Goal: Task Accomplishment & Management: Complete application form

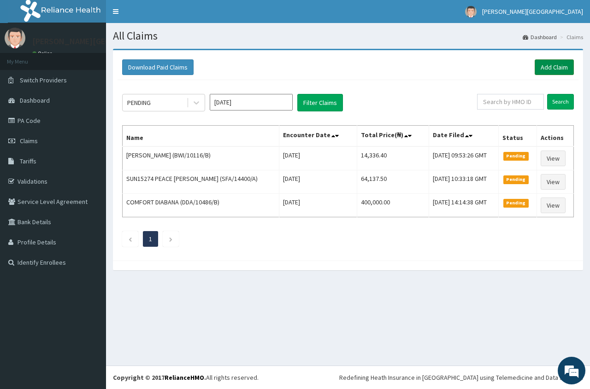
click at [552, 66] on link "Add Claim" at bounding box center [554, 67] width 39 height 16
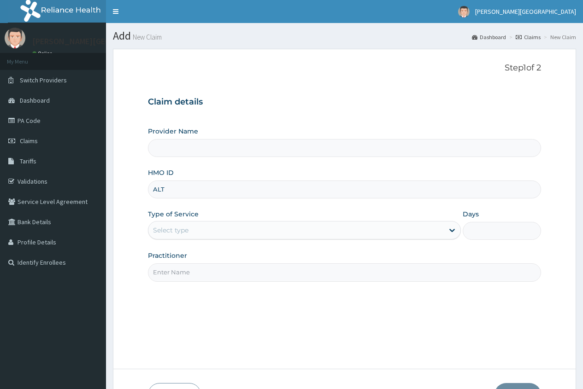
type input "ALT/"
type input "[PERSON_NAME][GEOGRAPHIC_DATA]"
type input "ALT/10020/A"
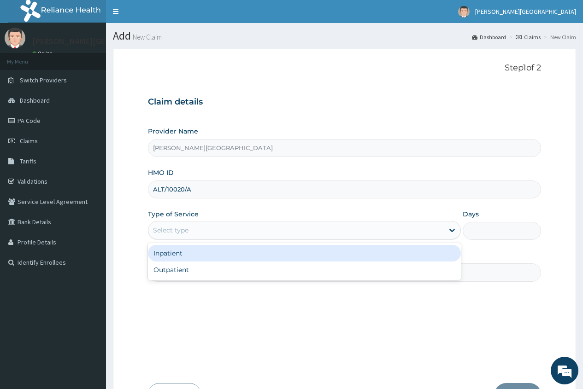
click at [166, 232] on div "Select type" at bounding box center [170, 230] width 35 height 9
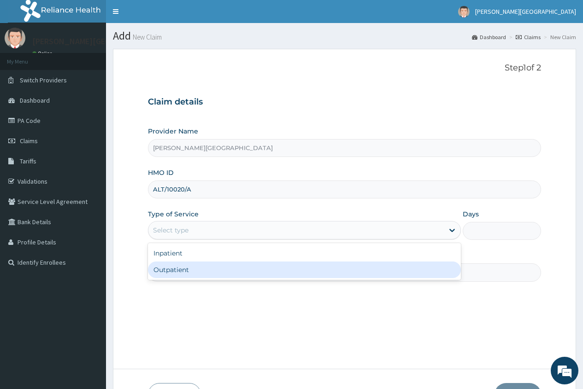
click at [182, 271] on div "Outpatient" at bounding box center [304, 270] width 313 height 17
type input "1"
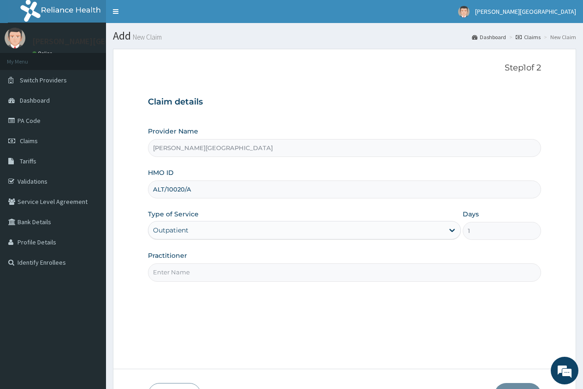
click at [178, 275] on input "Practitioner" at bounding box center [344, 273] width 393 height 18
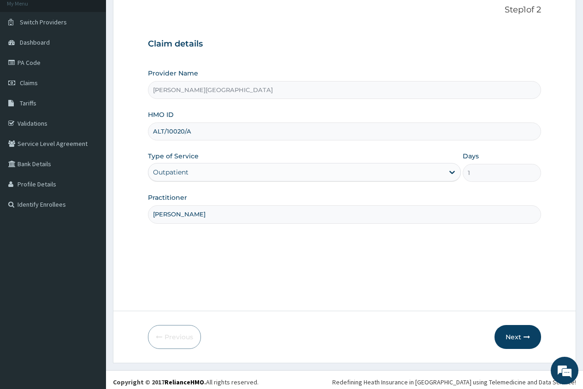
scroll to position [63, 0]
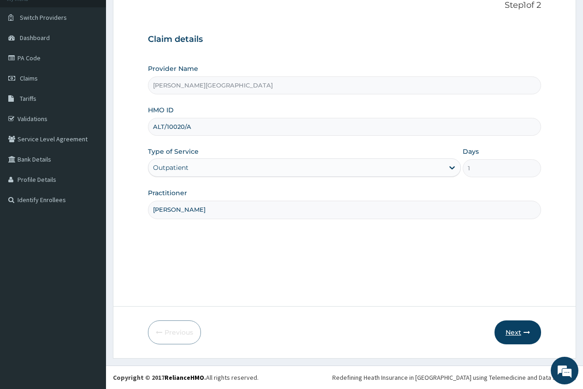
type input "DR. AJIKE"
click at [508, 331] on button "Next" at bounding box center [517, 333] width 47 height 24
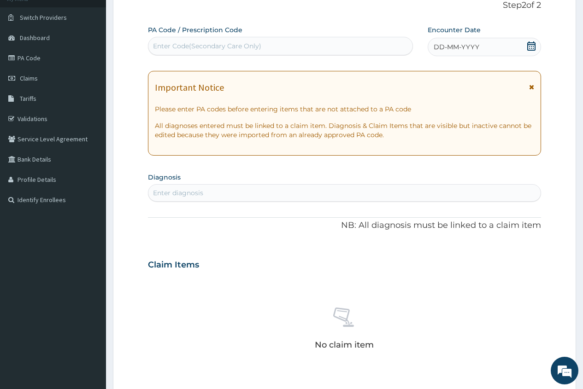
click at [531, 44] on icon at bounding box center [531, 45] width 9 height 9
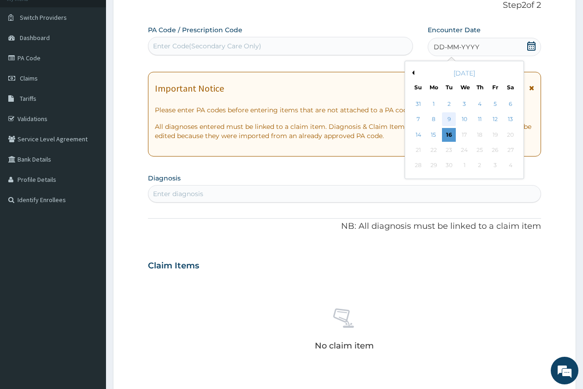
click at [447, 119] on div "9" at bounding box center [449, 120] width 14 height 14
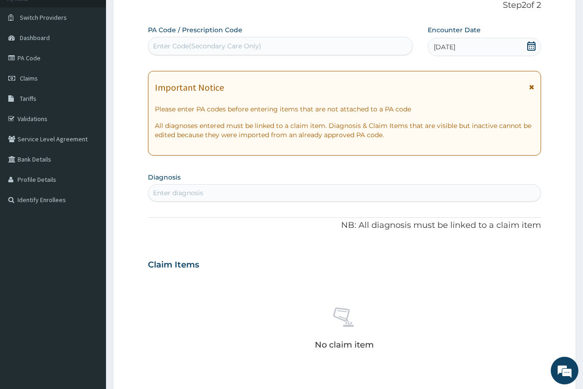
click at [187, 191] on div "Enter diagnosis" at bounding box center [178, 192] width 50 height 9
type input "PLASMOD"
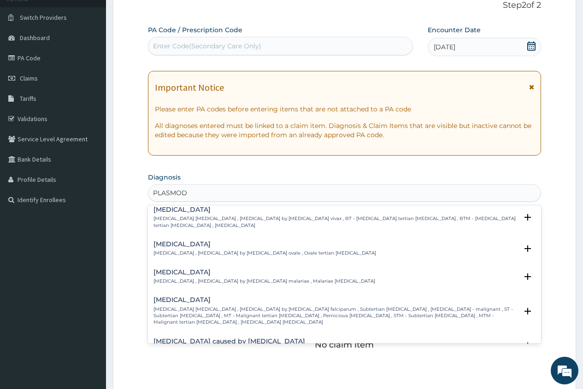
scroll to position [46, 0]
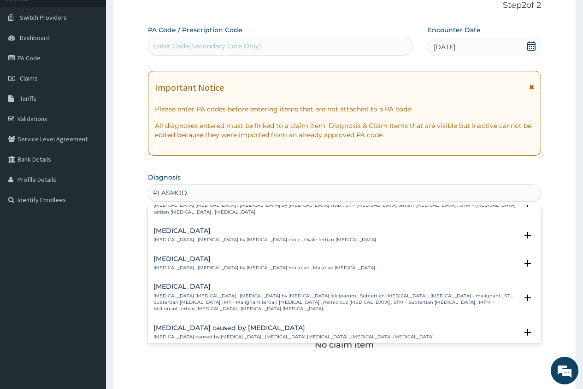
click at [182, 294] on p "Falciparum malaria , Malignant tertian malaria , Malaria by Plasmodium falcipar…" at bounding box center [335, 303] width 364 height 20
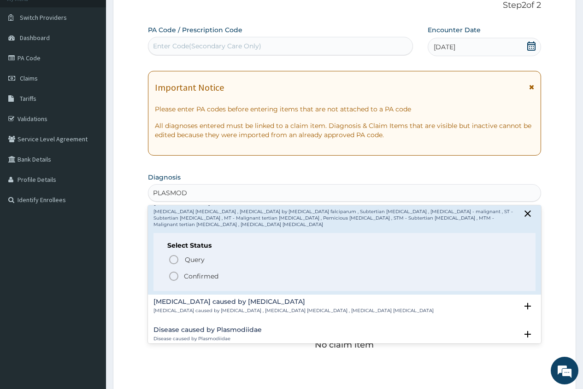
scroll to position [138, 0]
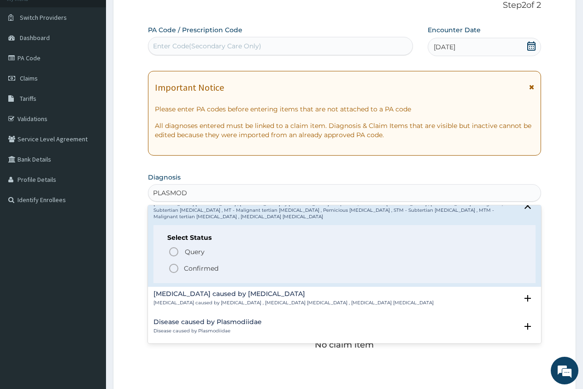
click at [204, 264] on p "Confirmed" at bounding box center [201, 268] width 35 height 9
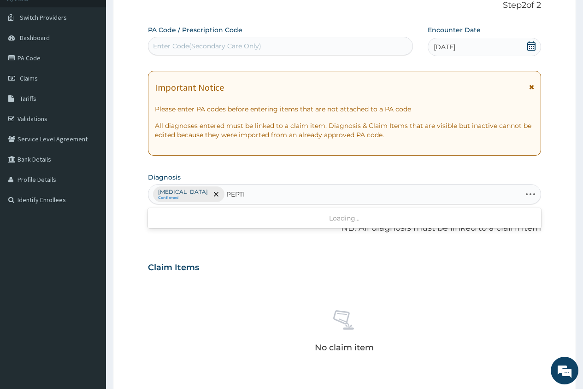
type input "PEPTIC"
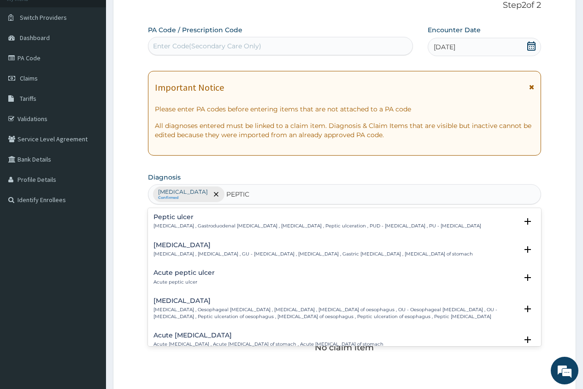
click at [202, 277] on div "Acute peptic ulcer Acute peptic ulcer" at bounding box center [183, 278] width 61 height 16
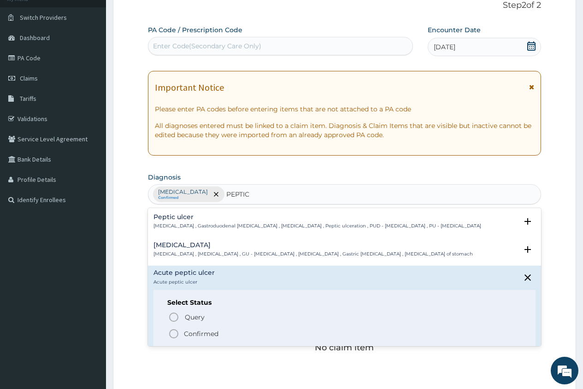
click at [188, 334] on p "Confirmed" at bounding box center [201, 333] width 35 height 9
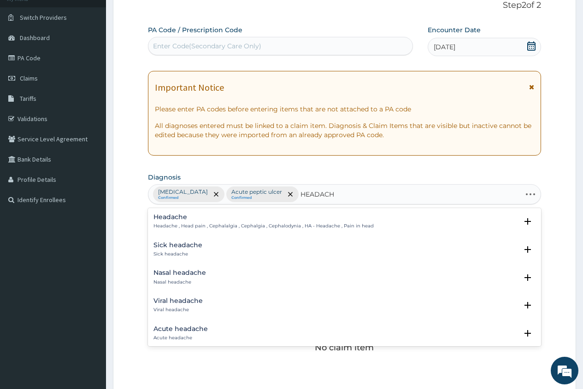
type input "HEADACHE"
click at [198, 331] on h4 "Acute headache" at bounding box center [180, 329] width 54 height 7
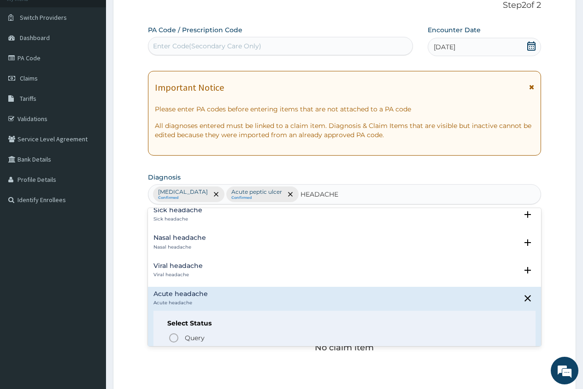
scroll to position [92, 0]
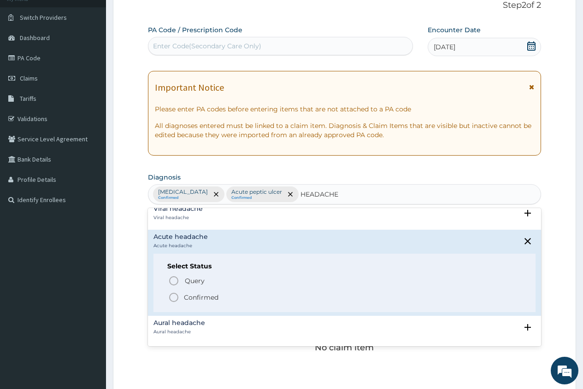
click at [205, 298] on p "Confirmed" at bounding box center [201, 297] width 35 height 9
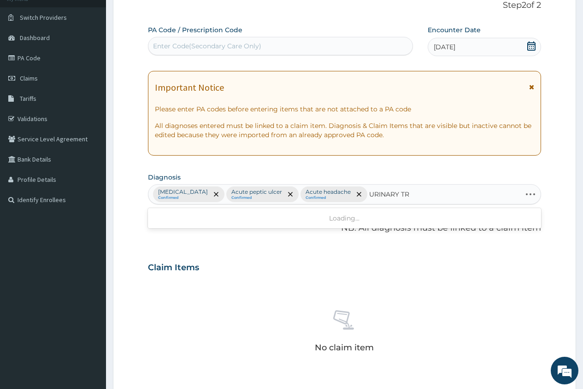
type input "URINARY TRA"
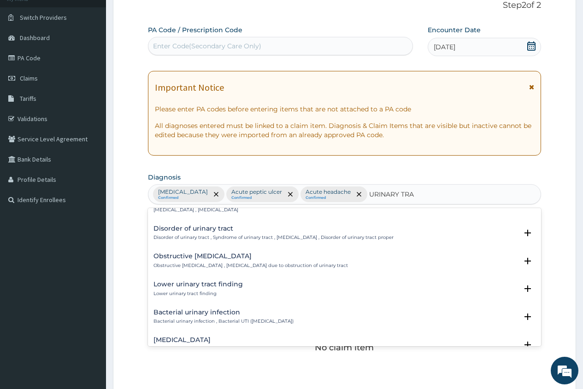
scroll to position [230, 0]
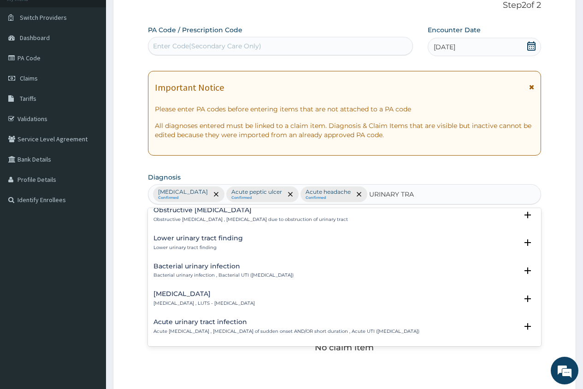
click at [199, 272] on div "Bacterial urinary infection Bacterial urinary infection , Bacterial UTI (urinar…" at bounding box center [223, 271] width 140 height 16
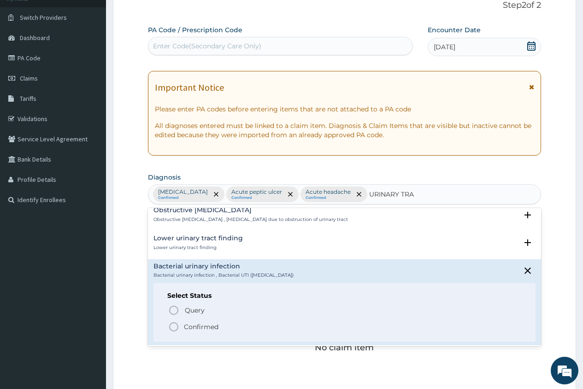
click at [195, 325] on p "Confirmed" at bounding box center [201, 327] width 35 height 9
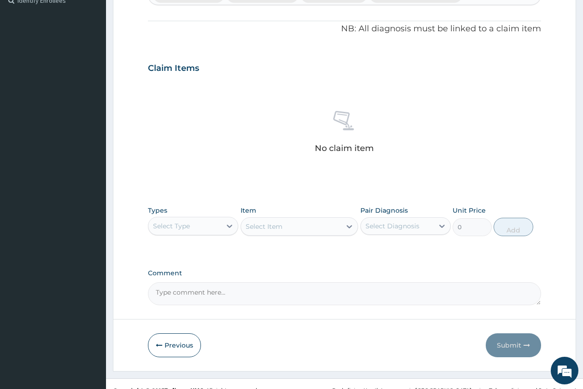
scroll to position [275, 0]
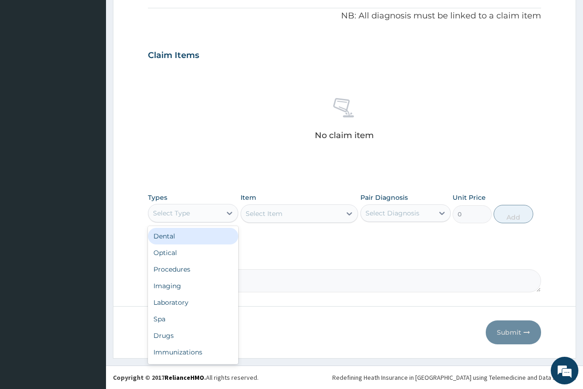
click at [208, 212] on div "Select Type" at bounding box center [184, 213] width 73 height 15
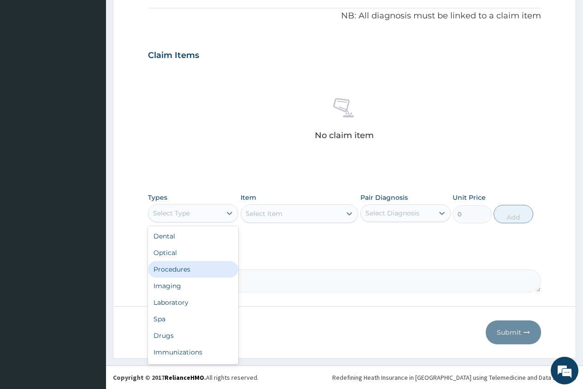
click at [193, 269] on div "Procedures" at bounding box center [193, 269] width 90 height 17
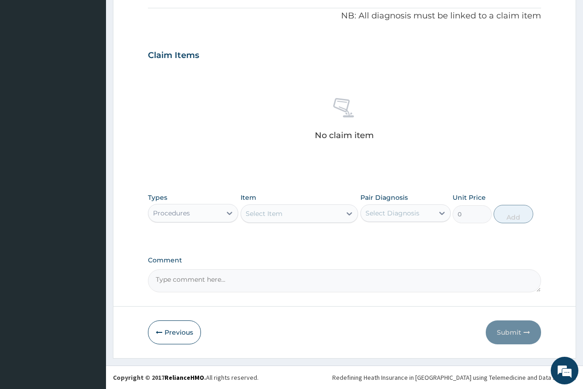
click at [261, 214] on div "Select Item" at bounding box center [264, 213] width 37 height 9
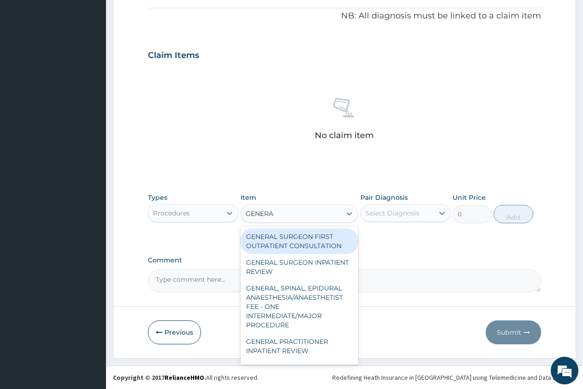
type input "GENERAL"
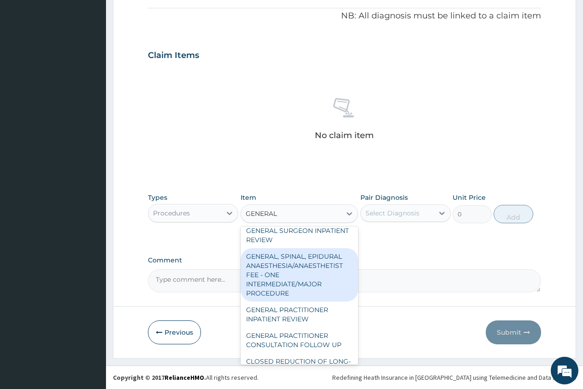
scroll to position [46, 0]
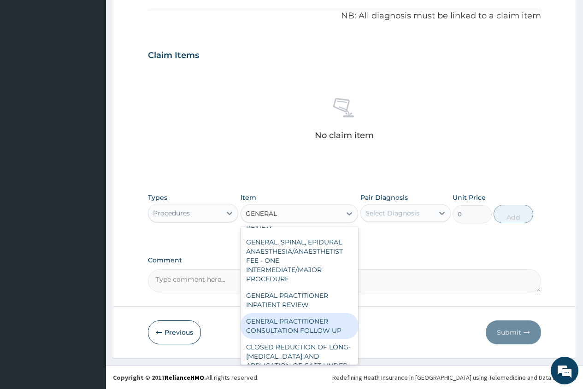
click at [289, 320] on div "GENERAL PRACTITIONER CONSULTATION FOLLOW UP" at bounding box center [300, 326] width 118 height 26
type input "1875"
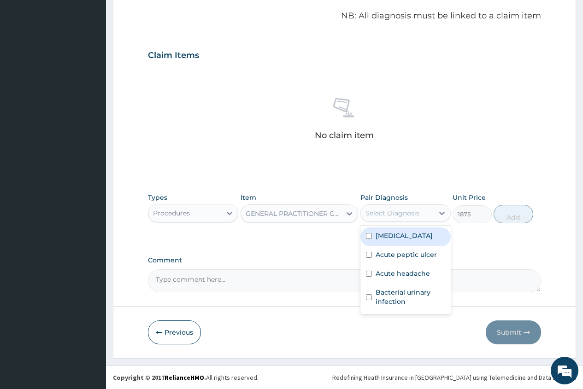
click at [401, 217] on div "Select Diagnosis" at bounding box center [392, 213] width 54 height 9
click at [368, 239] on input "checkbox" at bounding box center [369, 236] width 6 height 6
checkbox input "true"
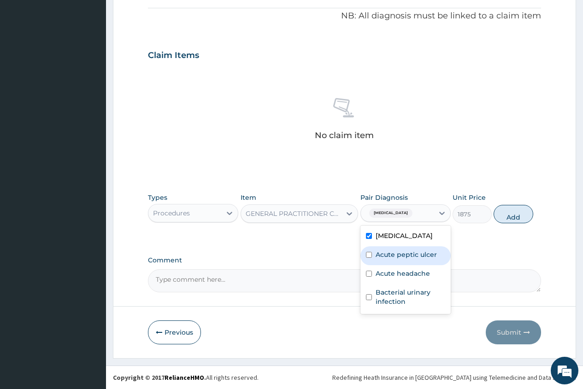
click at [369, 256] on input "checkbox" at bounding box center [369, 255] width 6 height 6
checkbox input "true"
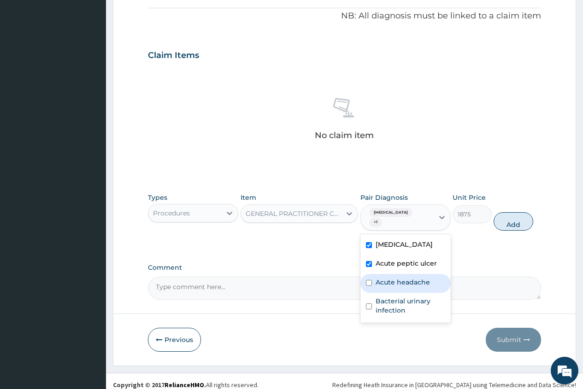
click at [367, 283] on input "checkbox" at bounding box center [369, 283] width 6 height 6
checkbox input "true"
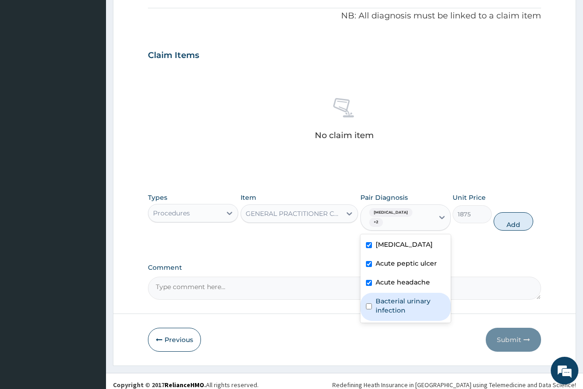
click at [370, 306] on input "checkbox" at bounding box center [369, 307] width 6 height 6
checkbox input "true"
click at [513, 226] on button "Add" at bounding box center [513, 221] width 39 height 18
type input "0"
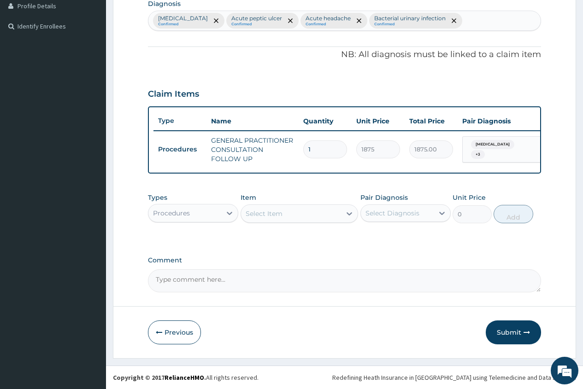
scroll to position [243, 0]
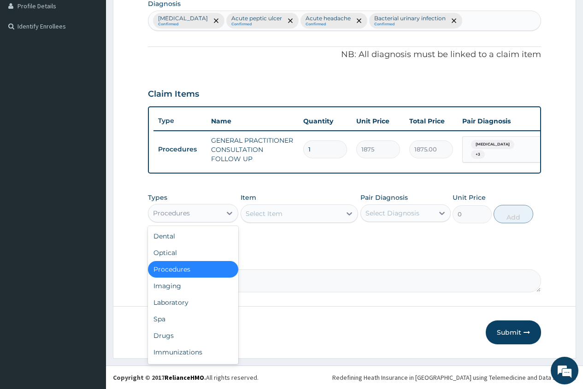
click at [192, 204] on div "Procedures" at bounding box center [193, 213] width 90 height 18
click at [188, 304] on div "Laboratory" at bounding box center [193, 302] width 90 height 17
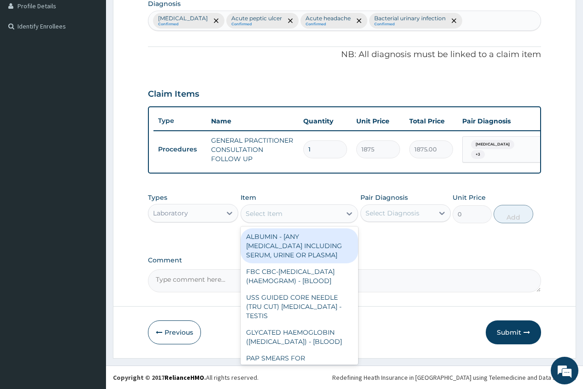
click at [259, 215] on div "Select Item" at bounding box center [264, 213] width 37 height 9
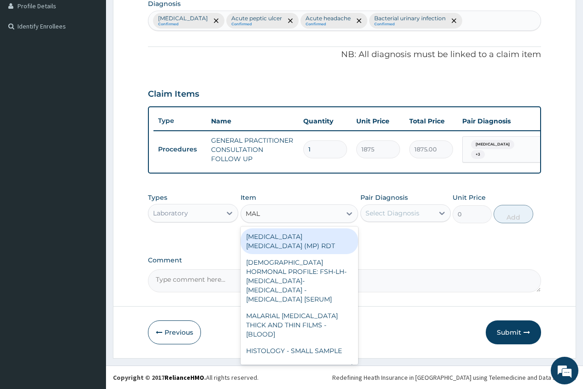
type input "MALA"
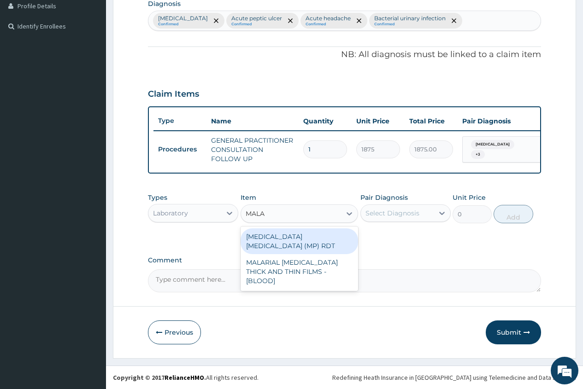
click at [335, 238] on div "MALARIA PARASITE (MP) RDT" at bounding box center [300, 242] width 118 height 26
type input "2000"
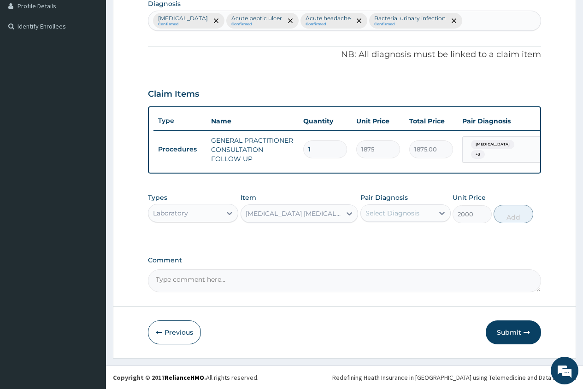
click at [409, 216] on div "Select Diagnosis" at bounding box center [392, 213] width 54 height 9
click at [409, 223] on div "Pair Diagnosis option Bacterial urinary infection, selected. Select is focused …" at bounding box center [405, 208] width 90 height 30
click at [412, 210] on div "Select Diagnosis" at bounding box center [392, 213] width 54 height 9
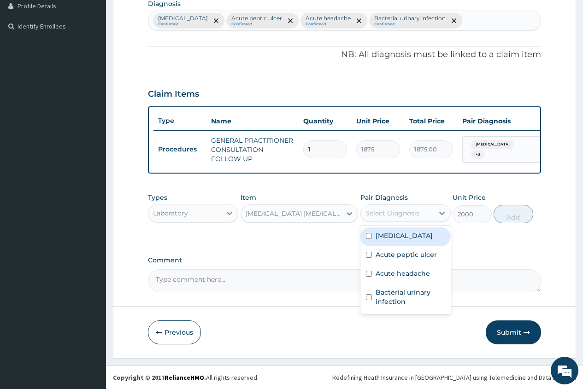
click at [399, 227] on div "Falciparum malaria Acute peptic ulcer Acute headache Bacterial urinary infection" at bounding box center [405, 270] width 90 height 88
click at [386, 241] on div "Falciparum malaria" at bounding box center [405, 237] width 90 height 19
checkbox input "true"
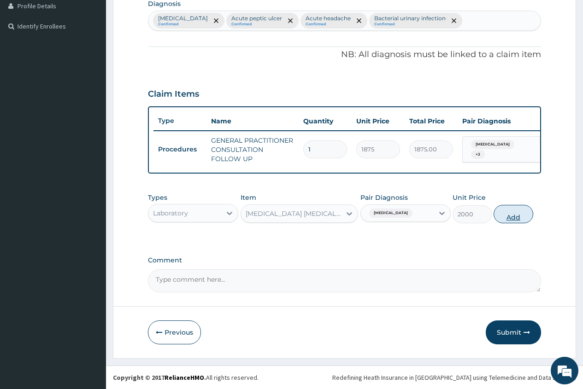
click at [510, 217] on button "Add" at bounding box center [513, 214] width 39 height 18
type input "0"
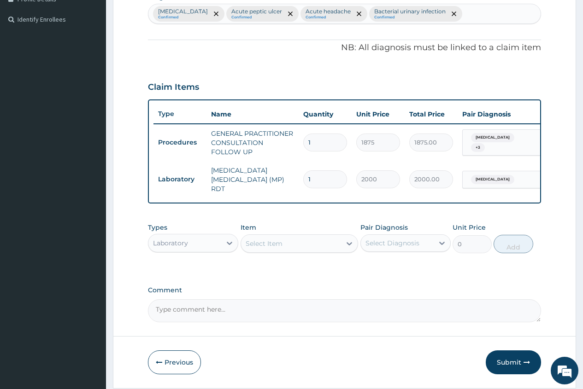
click at [289, 237] on div "Select Item" at bounding box center [300, 244] width 118 height 18
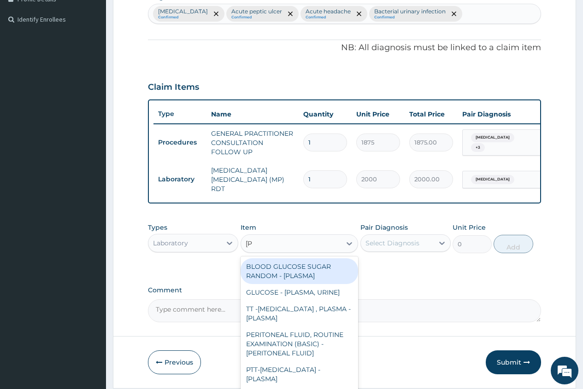
type input "["
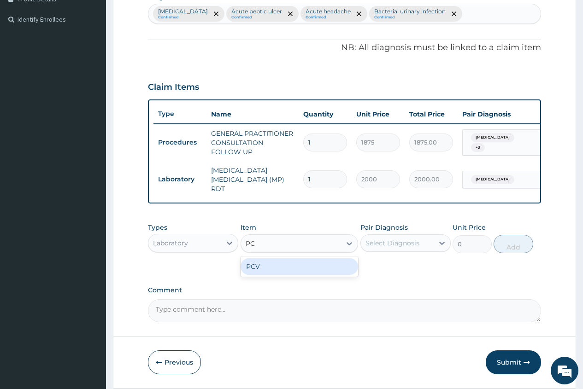
type input "PCV"
click at [322, 260] on div "PCV" at bounding box center [300, 267] width 118 height 17
type input "2187.5"
click at [382, 241] on div "Select Diagnosis" at bounding box center [392, 243] width 54 height 9
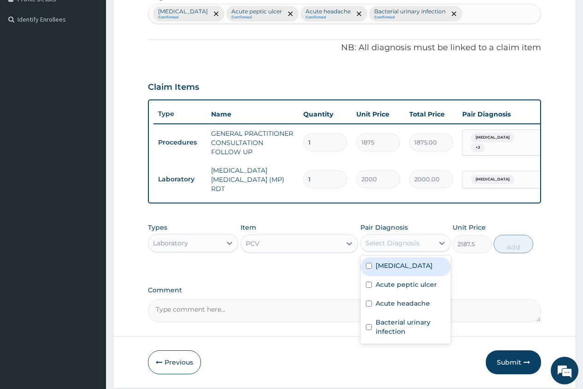
click at [430, 269] on label "Falciparum malaria" at bounding box center [404, 265] width 57 height 9
checkbox input "true"
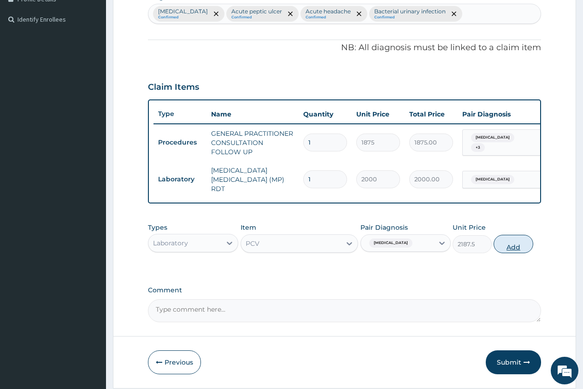
click at [504, 253] on button "Add" at bounding box center [513, 244] width 39 height 18
type input "0"
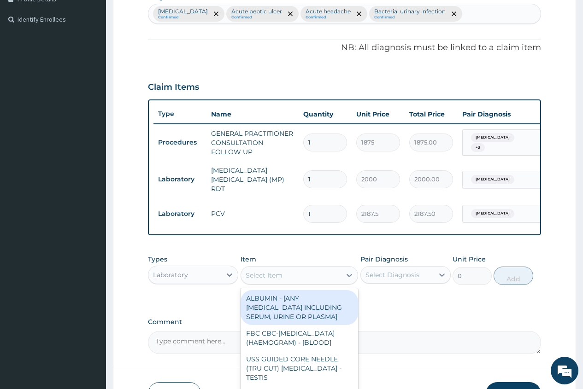
click at [249, 277] on div "Select Item" at bounding box center [264, 275] width 37 height 9
type input "URINA"
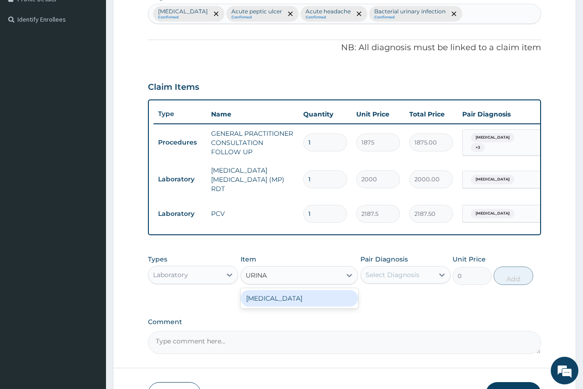
click at [273, 297] on div "URINALYSIS" at bounding box center [300, 298] width 118 height 17
type input "2187.5"
click at [410, 276] on div "Select Diagnosis" at bounding box center [392, 275] width 54 height 9
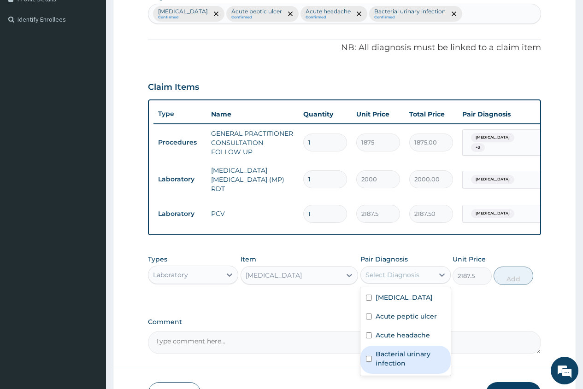
click at [415, 357] on label "Bacterial urinary infection" at bounding box center [411, 359] width 70 height 18
checkbox input "true"
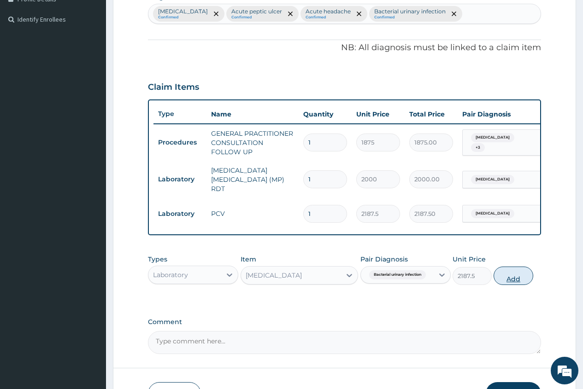
click at [512, 281] on button "Add" at bounding box center [513, 276] width 39 height 18
type input "0"
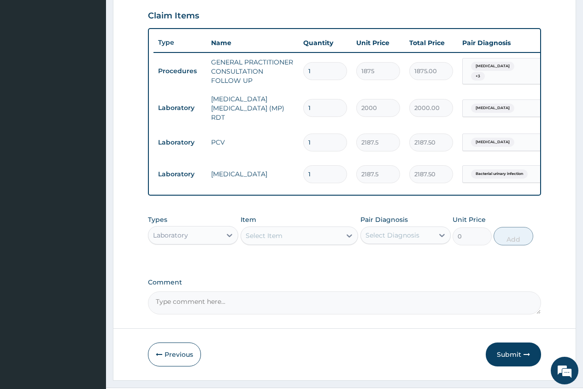
scroll to position [339, 0]
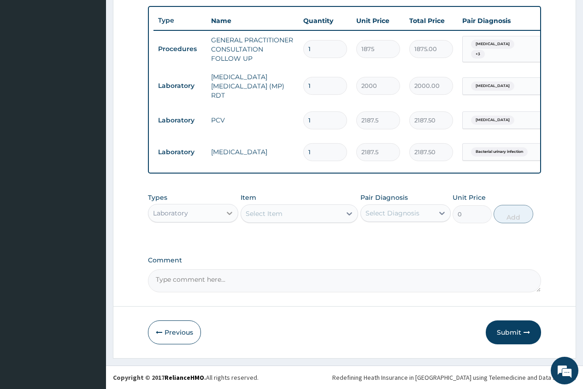
click at [222, 211] on div at bounding box center [229, 213] width 17 height 17
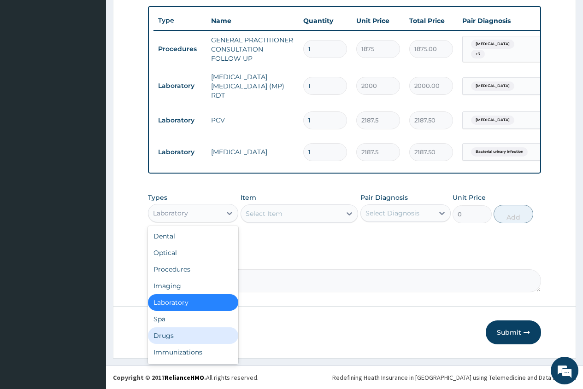
click at [176, 335] on div "Drugs" at bounding box center [193, 336] width 90 height 17
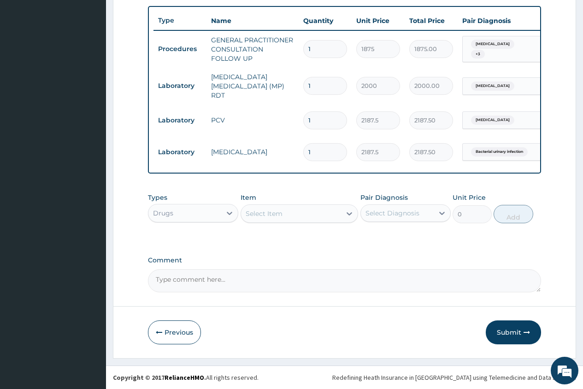
click at [261, 212] on div "Select Item" at bounding box center [264, 213] width 37 height 9
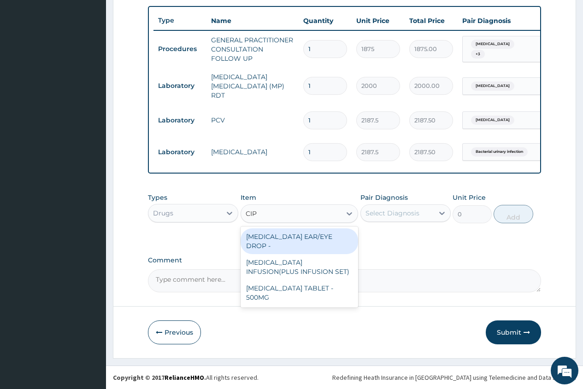
type input "CIPR"
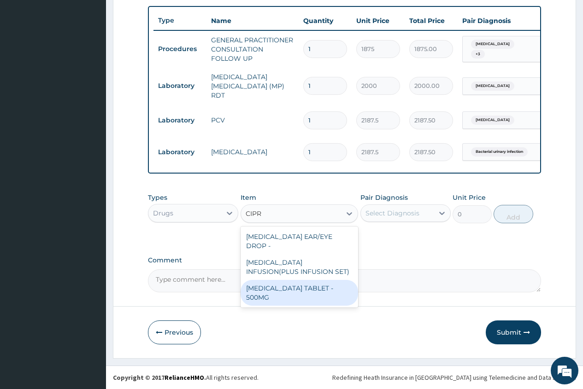
click at [300, 283] on div "CIPROFLOXACIN TABLET - 500MG" at bounding box center [300, 293] width 118 height 26
type input "196"
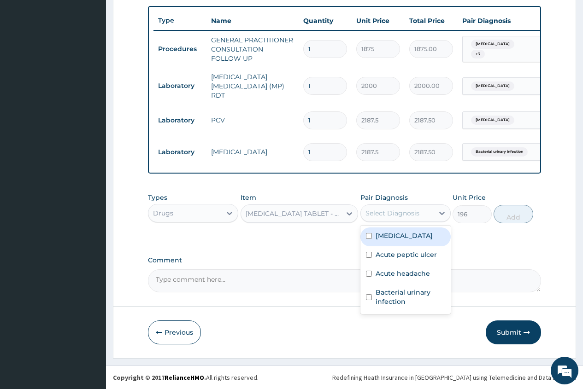
click at [400, 220] on div "Select Diagnosis" at bounding box center [397, 213] width 73 height 15
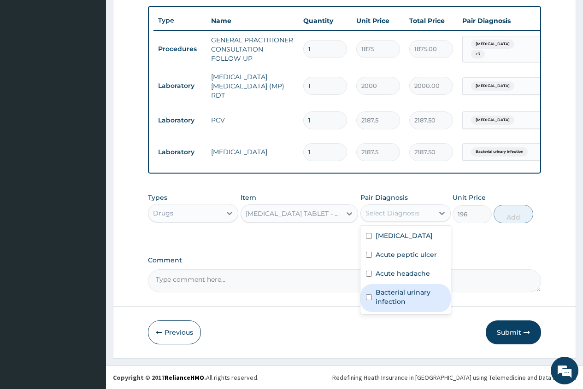
click at [401, 291] on label "Bacterial urinary infection" at bounding box center [411, 297] width 70 height 18
checkbox input "true"
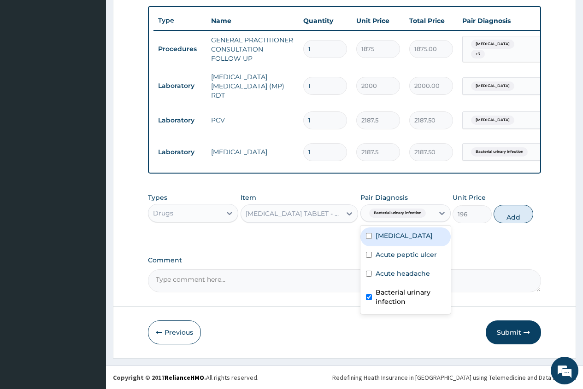
click at [412, 240] on label "Falciparum malaria" at bounding box center [404, 235] width 57 height 9
checkbox input "true"
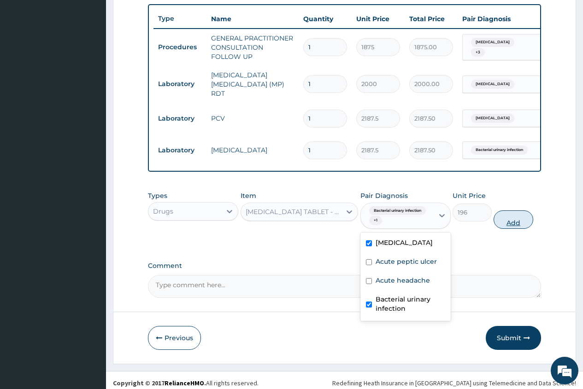
click at [515, 226] on button "Add" at bounding box center [513, 220] width 39 height 18
type input "0"
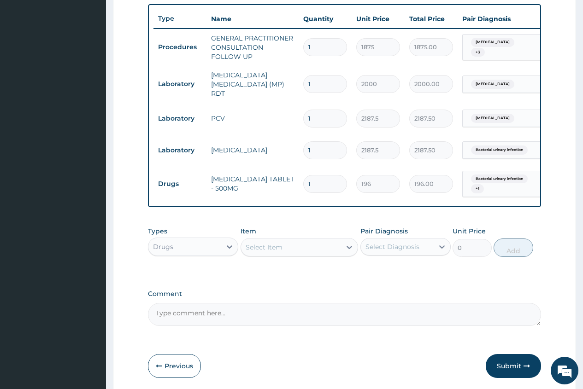
type input "10"
type input "1960.00"
type input "10"
click at [258, 247] on div "Select Item" at bounding box center [264, 247] width 37 height 9
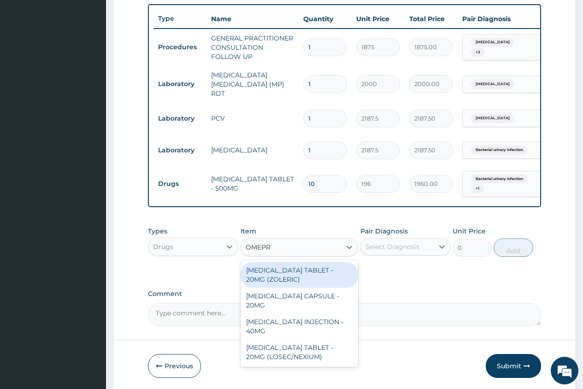
type input "OMEPRA"
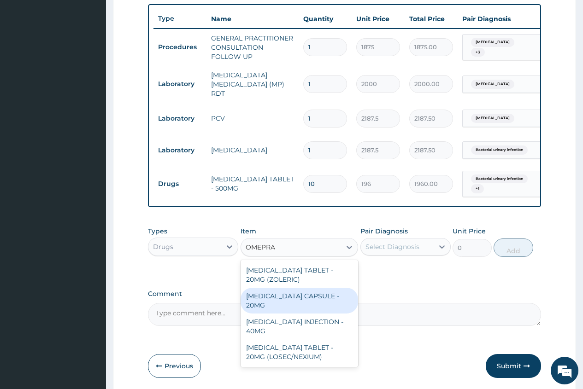
click at [312, 295] on div "OMEPRAZOLE CAPSULE - 20MG" at bounding box center [300, 301] width 118 height 26
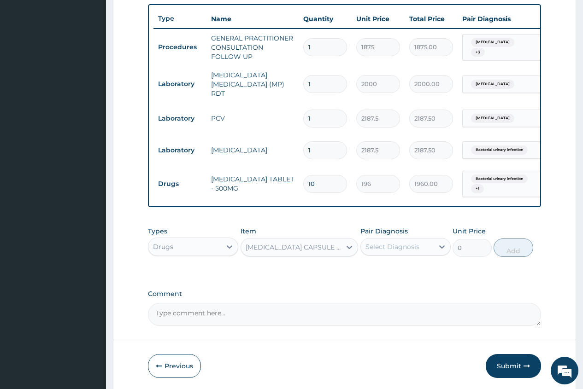
type input "140"
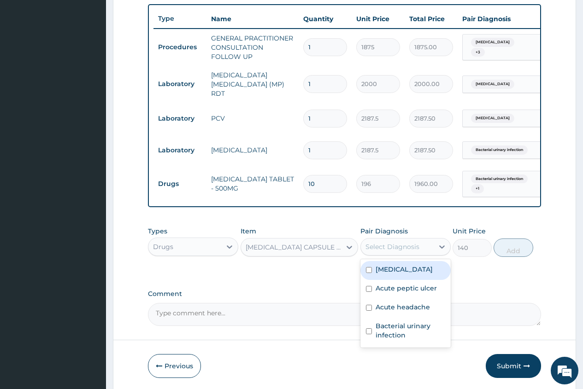
click at [406, 250] on div "Select Diagnosis" at bounding box center [392, 246] width 54 height 9
click at [433, 293] on label "Acute peptic ulcer" at bounding box center [406, 288] width 61 height 9
checkbox input "true"
click at [509, 257] on button "Add" at bounding box center [513, 248] width 39 height 18
type input "0"
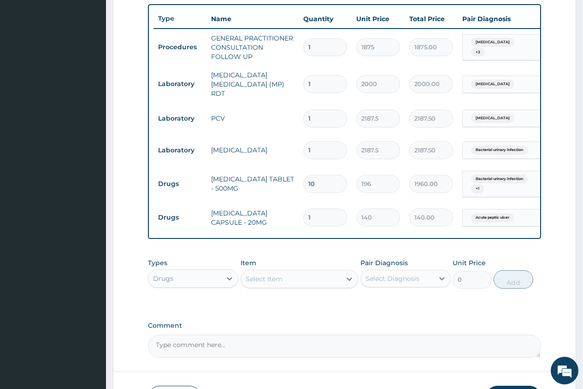
type input "0.00"
type input "6"
type input "840.00"
type input "6"
click at [248, 279] on div "Select Item" at bounding box center [264, 279] width 37 height 9
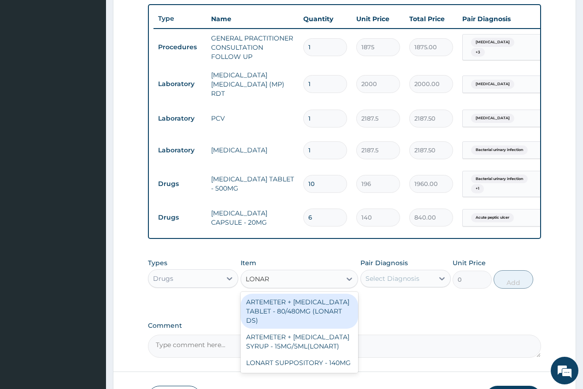
type input "LONART"
click at [328, 312] on div "ARTEMETER + LUMEFANTRINE TABLET - 80/480MG (LONART DS)" at bounding box center [300, 311] width 118 height 35
type input "588"
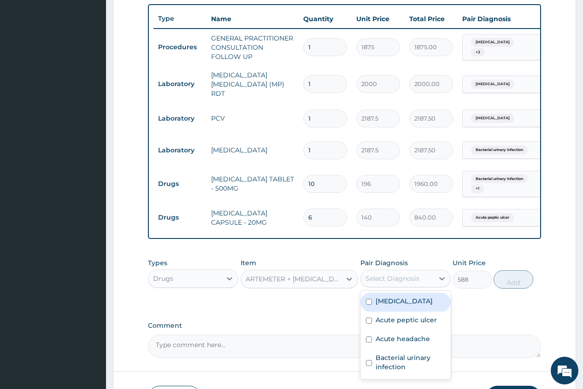
click at [390, 283] on div "Select Diagnosis" at bounding box center [392, 278] width 54 height 9
click at [406, 302] on label "Falciparum malaria" at bounding box center [404, 301] width 57 height 9
checkbox input "true"
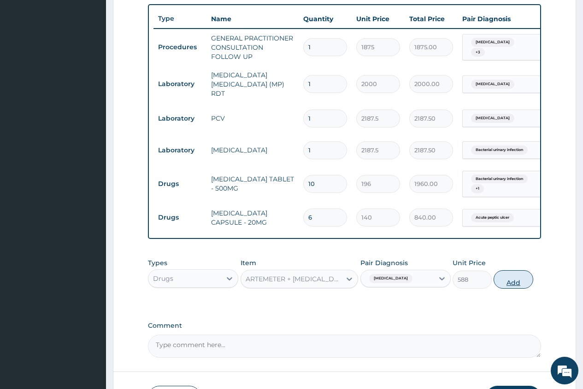
click at [512, 285] on button "Add" at bounding box center [513, 280] width 39 height 18
type input "0"
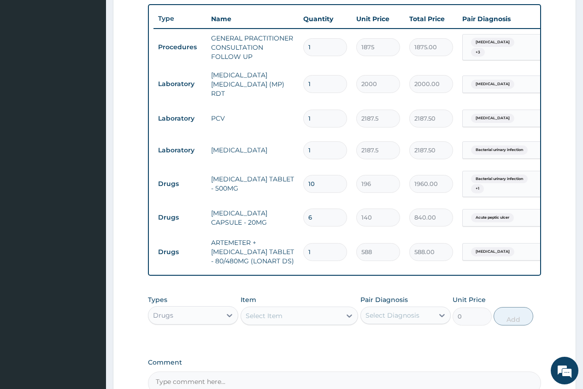
type input "0.00"
type input "6"
type input "3528.00"
type input "6"
click at [296, 320] on div "Select Item" at bounding box center [291, 316] width 100 height 15
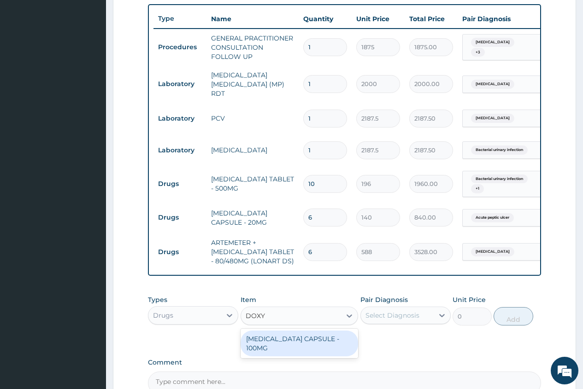
type input "DOXYC"
click at [318, 345] on div "DOXYCYCLINE CAPSULE - 100MG" at bounding box center [300, 344] width 118 height 26
type input "64.39999999999999"
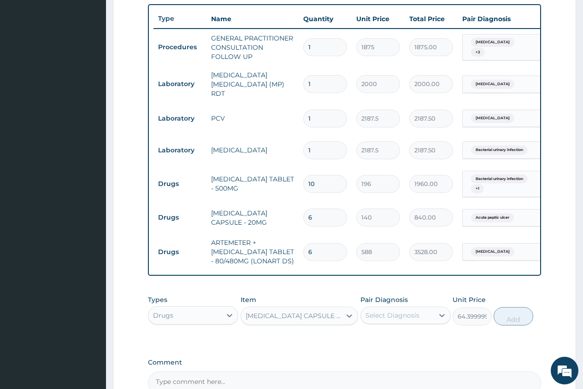
click at [400, 315] on div "Select Diagnosis" at bounding box center [392, 315] width 54 height 9
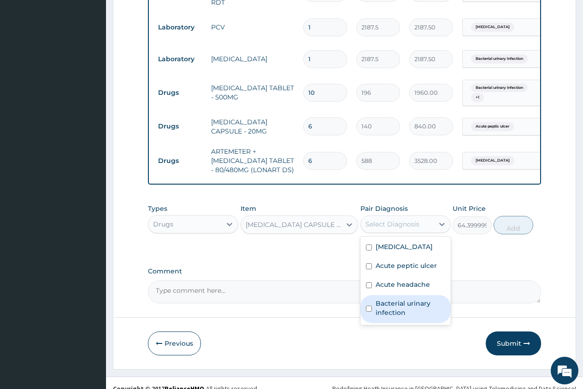
scroll to position [431, 0]
click at [416, 310] on label "Bacterial urinary infection" at bounding box center [411, 307] width 70 height 18
checkbox input "true"
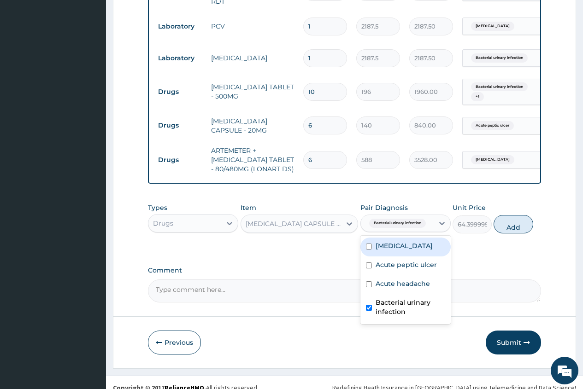
click at [413, 244] on label "Falciparum malaria" at bounding box center [404, 245] width 57 height 9
checkbox input "true"
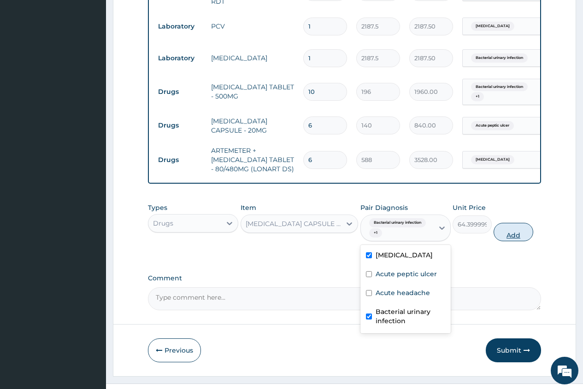
click at [510, 235] on button "Add" at bounding box center [513, 232] width 39 height 18
type input "0"
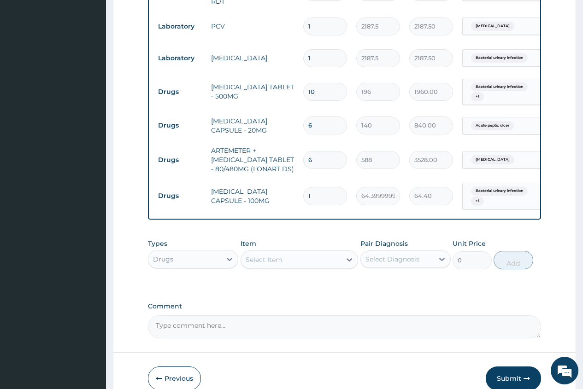
type input "10"
type input "644.00"
type input "10"
click at [254, 260] on div "Select Item" at bounding box center [264, 259] width 37 height 9
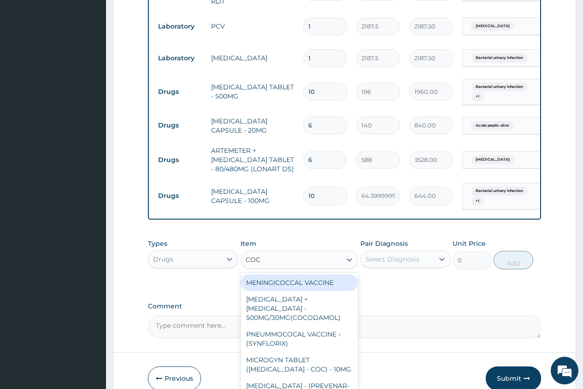
type input "COCO"
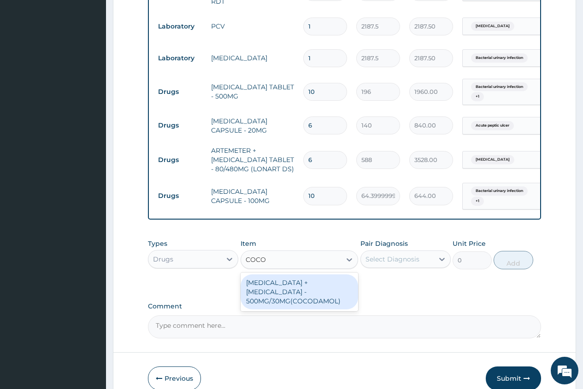
click at [283, 292] on div "PARACETAMOL + CODEINE - 500MG/30MG(COCODAMOL)" at bounding box center [300, 292] width 118 height 35
type input "224"
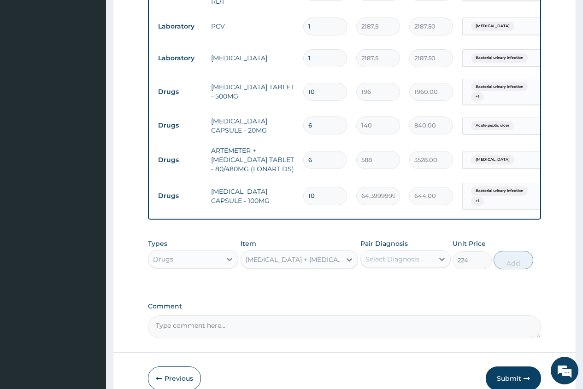
click at [381, 263] on div "Select Diagnosis" at bounding box center [392, 259] width 54 height 9
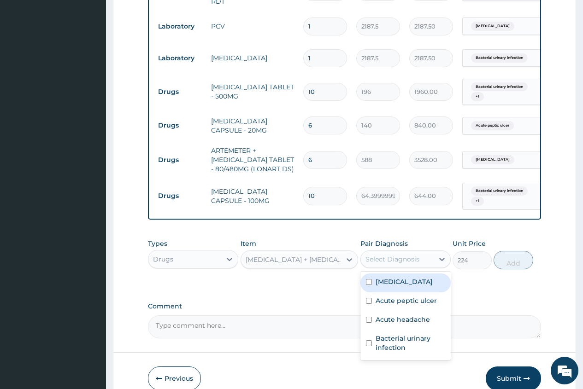
click at [393, 287] on label "Falciparum malaria" at bounding box center [404, 281] width 57 height 9
checkbox input "true"
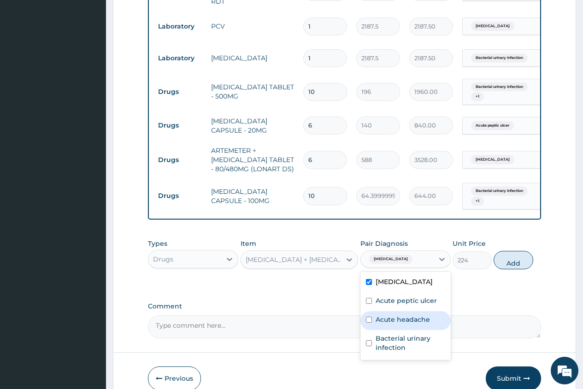
click at [384, 324] on label "Acute headache" at bounding box center [403, 319] width 54 height 9
checkbox input "true"
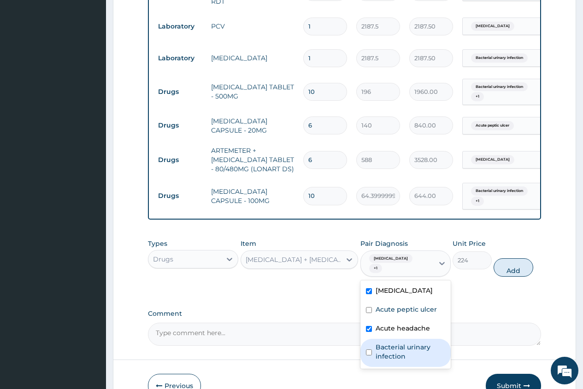
click at [386, 355] on label "Bacterial urinary infection" at bounding box center [411, 352] width 70 height 18
checkbox input "true"
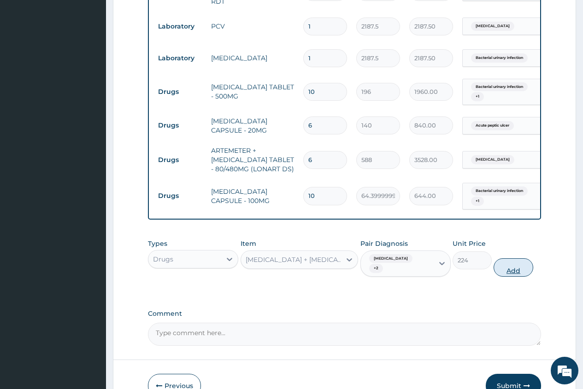
click at [513, 272] on button "Add" at bounding box center [513, 268] width 39 height 18
type input "0"
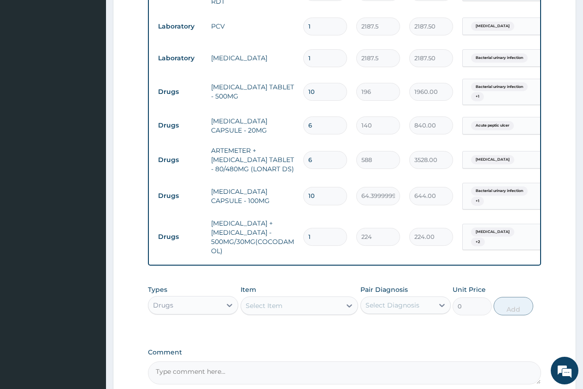
type input "12"
type input "2688.00"
type input "12"
click at [242, 309] on div "Select Item" at bounding box center [291, 306] width 100 height 15
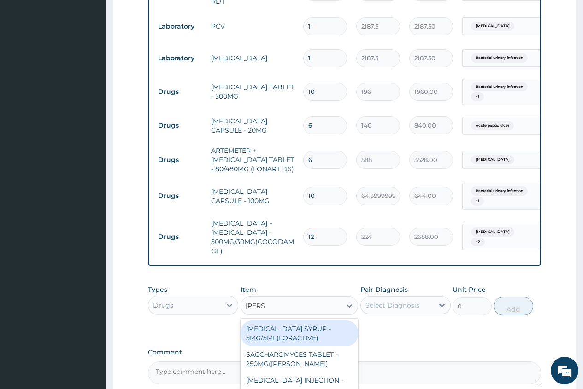
type input "LORAT"
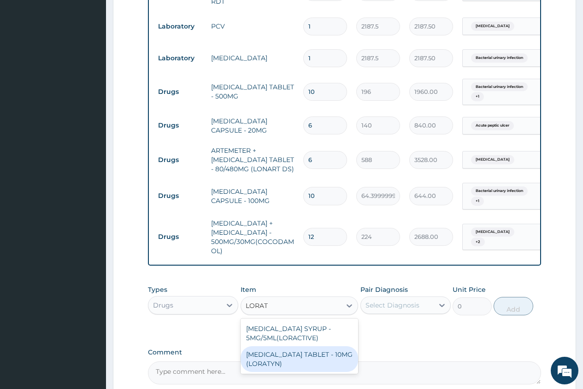
click at [327, 361] on div "LORATADINE TABLET - 10MG (LORATYN)" at bounding box center [300, 360] width 118 height 26
type input "98"
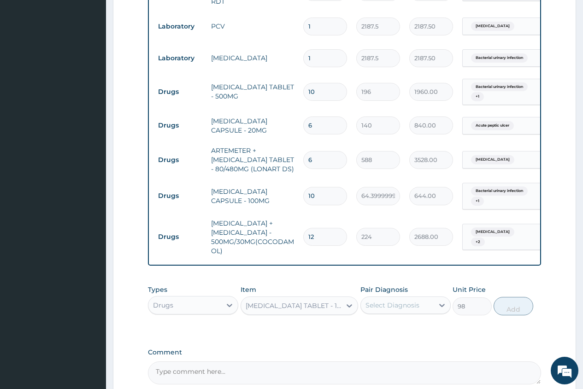
click at [327, 361] on div "Comment" at bounding box center [344, 367] width 393 height 36
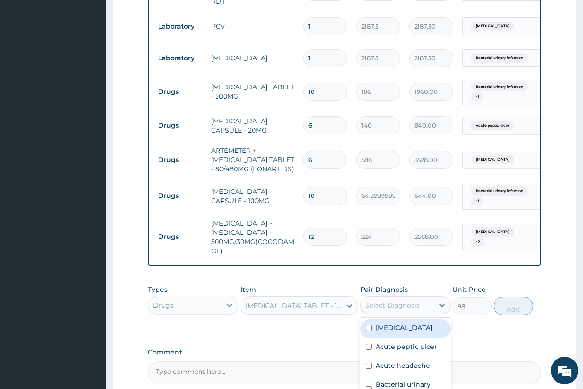
click at [389, 307] on div "Select Diagnosis" at bounding box center [392, 305] width 54 height 9
click at [423, 383] on label "Bacterial urinary infection" at bounding box center [411, 389] width 70 height 18
checkbox input "true"
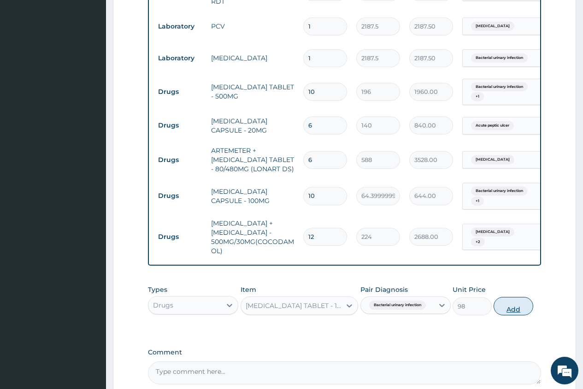
click at [512, 313] on button "Add" at bounding box center [513, 306] width 39 height 18
type input "0"
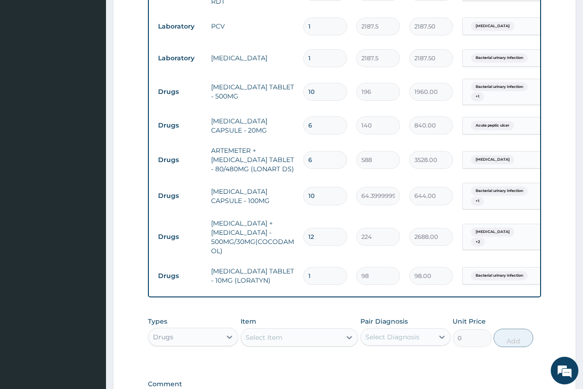
type input "0.00"
type input "3"
type input "294.00"
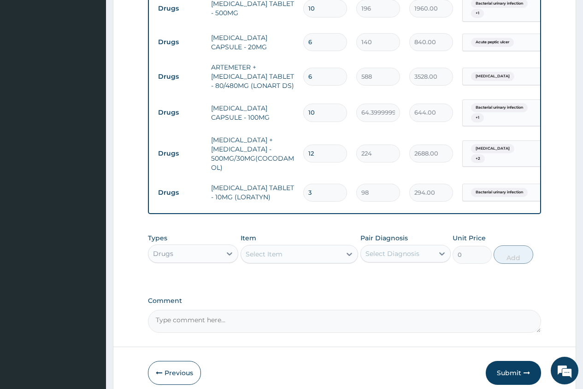
scroll to position [523, 0]
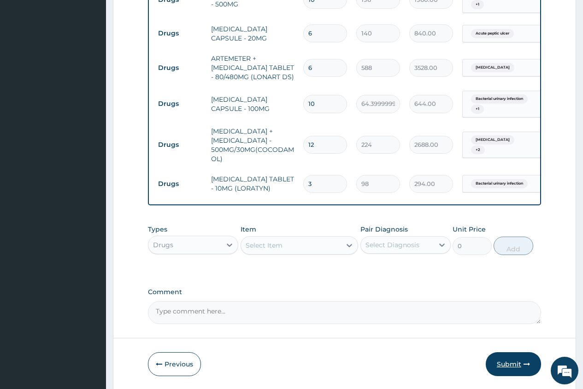
type input "3"
click at [508, 365] on button "Submit" at bounding box center [513, 365] width 55 height 24
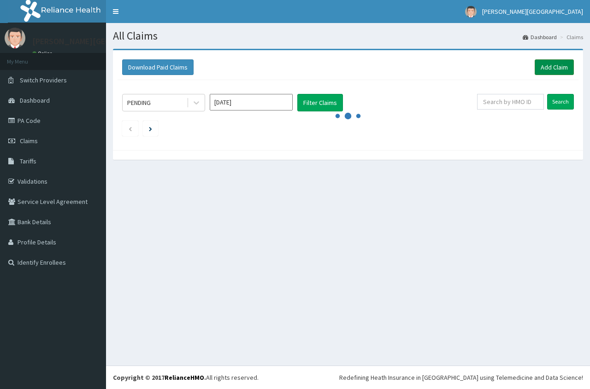
click at [546, 68] on link "Add Claim" at bounding box center [554, 67] width 39 height 16
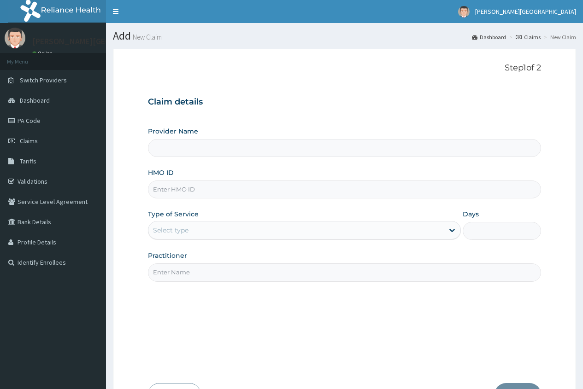
click at [166, 192] on input "HMO ID" at bounding box center [344, 190] width 393 height 18
type input "LFM"
type input "[PERSON_NAME][GEOGRAPHIC_DATA]"
type input "LFM/10049/A"
click at [179, 234] on div "Select type" at bounding box center [170, 230] width 35 height 9
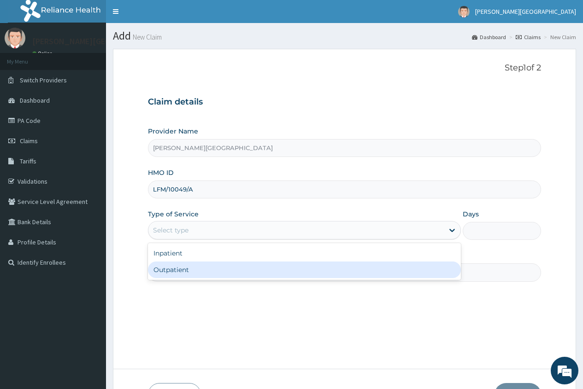
click at [175, 266] on div "Outpatient" at bounding box center [304, 270] width 313 height 17
type input "1"
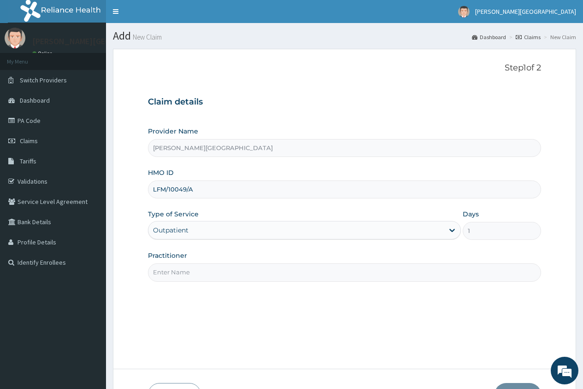
click at [160, 272] on input "Practitioner" at bounding box center [344, 273] width 393 height 18
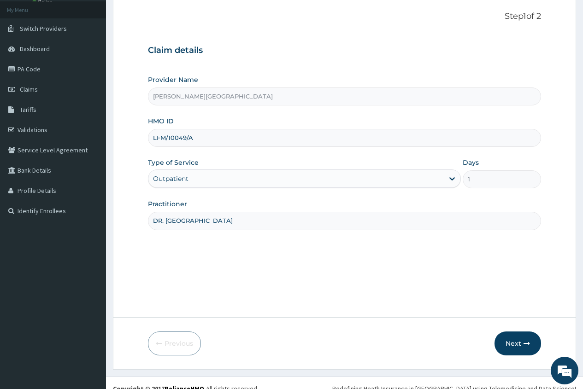
scroll to position [63, 0]
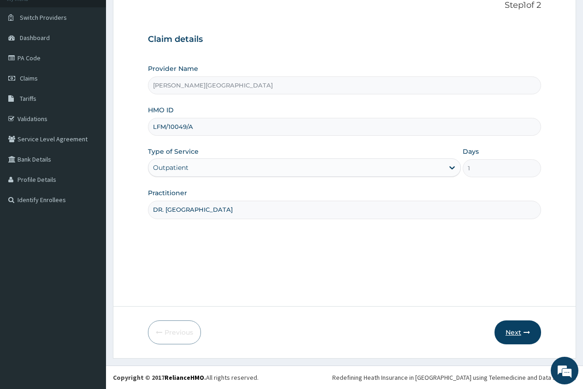
type input "DR. EMAKUNEYI"
click at [515, 332] on button "Next" at bounding box center [517, 333] width 47 height 24
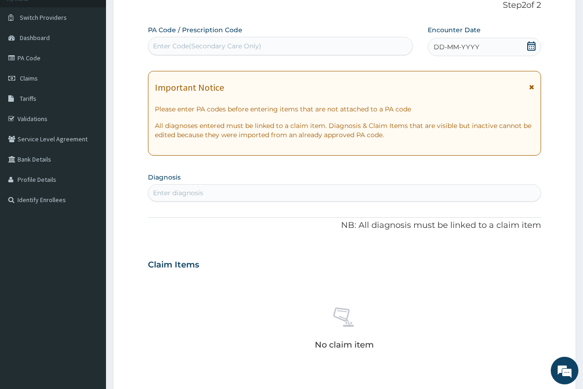
click at [532, 47] on icon at bounding box center [531, 45] width 9 height 9
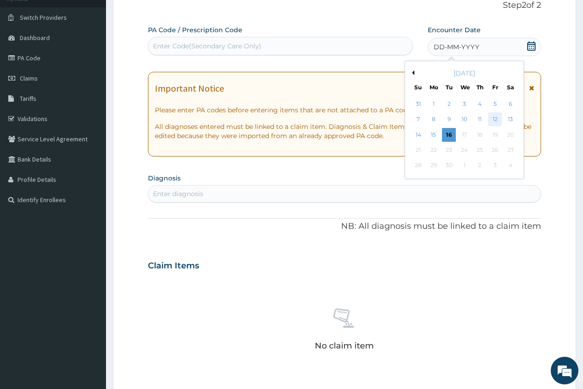
click at [494, 119] on div "12" at bounding box center [495, 120] width 14 height 14
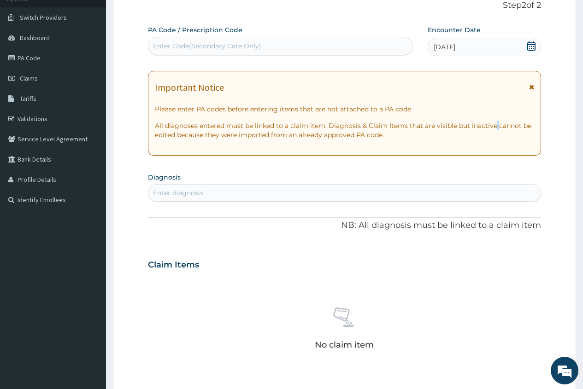
click at [494, 119] on div "Important Notice Please enter PA codes before entering items that are not attac…" at bounding box center [344, 113] width 393 height 85
click at [168, 194] on div "Enter diagnosis" at bounding box center [178, 192] width 50 height 9
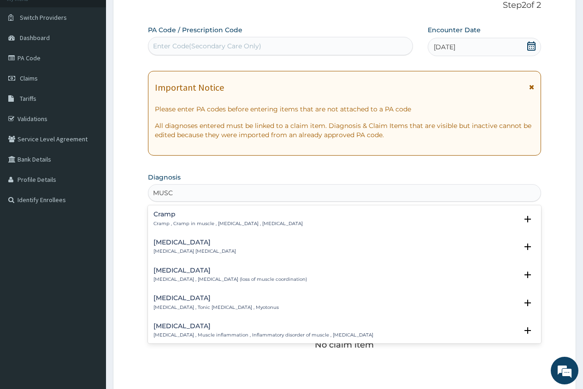
type input "MUSCU"
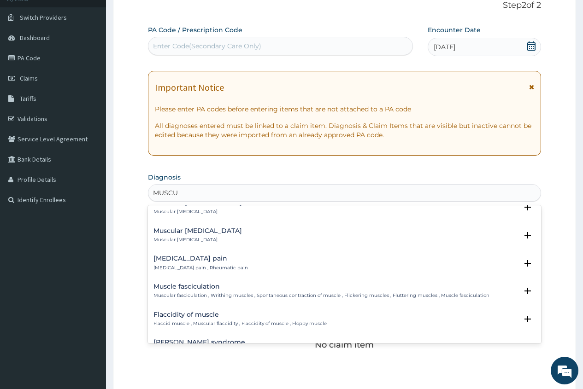
scroll to position [323, 0]
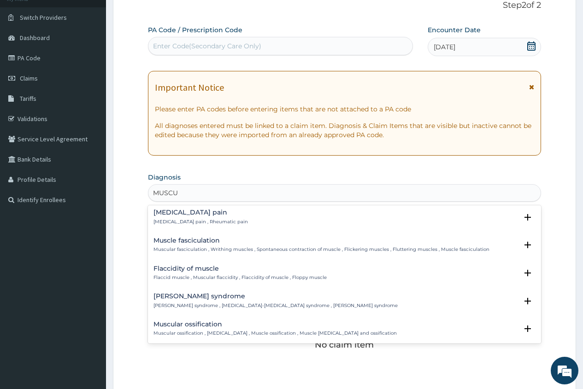
click at [209, 219] on p "Musculoskeletal pain , Rheumatic pain" at bounding box center [200, 222] width 94 height 6
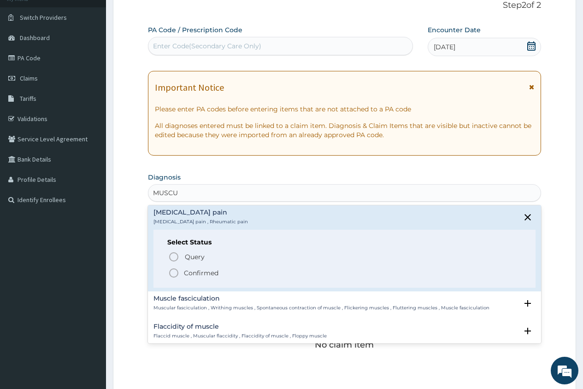
click at [205, 270] on p "Confirmed" at bounding box center [201, 273] width 35 height 9
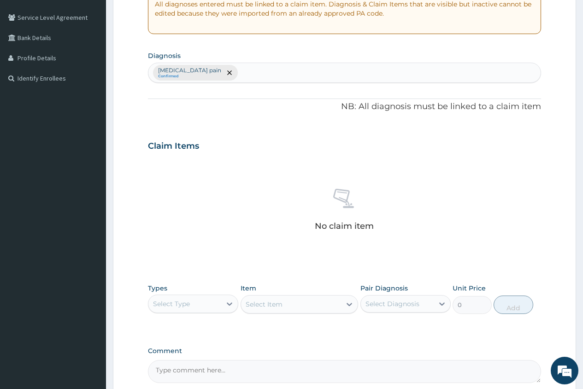
scroll to position [201, 0]
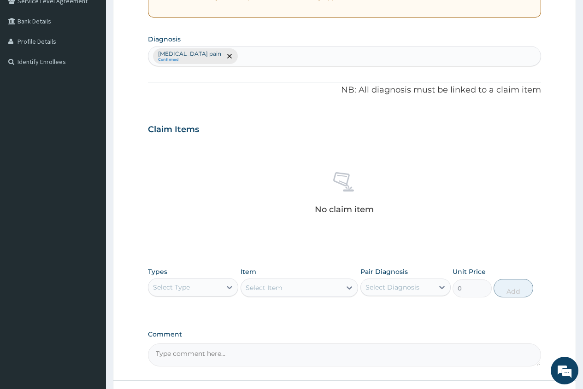
click at [221, 292] on div "Select Type" at bounding box center [184, 287] width 73 height 15
click at [213, 337] on div "Procedures" at bounding box center [193, 343] width 90 height 17
click at [257, 287] on div "Select Item" at bounding box center [264, 287] width 37 height 9
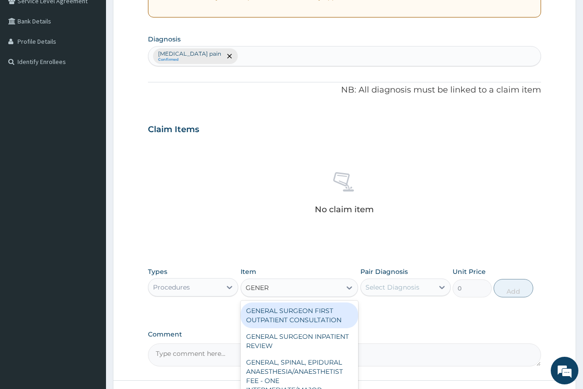
type input "GENERA"
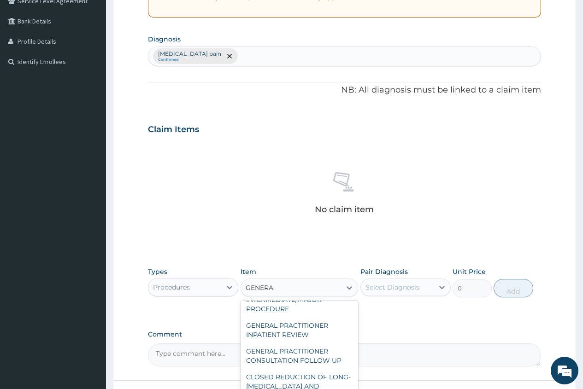
scroll to position [92, 0]
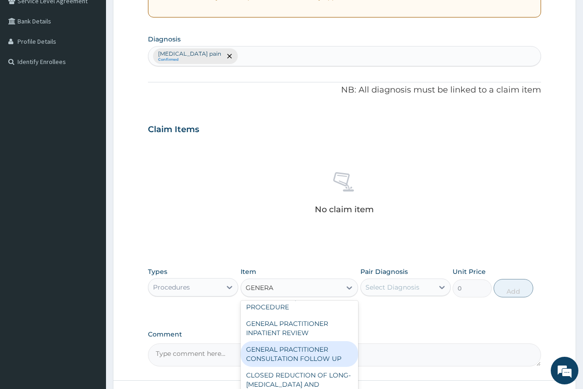
click at [321, 347] on div "GENERAL PRACTITIONER CONSULTATION FOLLOW UP" at bounding box center [300, 354] width 118 height 26
type input "1875"
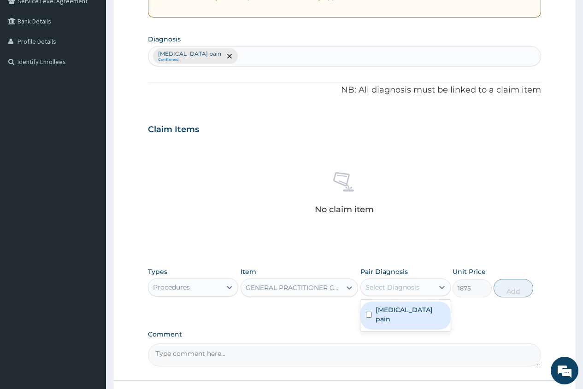
click at [395, 291] on div "Select Diagnosis" at bounding box center [392, 287] width 54 height 9
click at [383, 312] on label "Musculoskeletal pain" at bounding box center [411, 315] width 70 height 18
checkbox input "true"
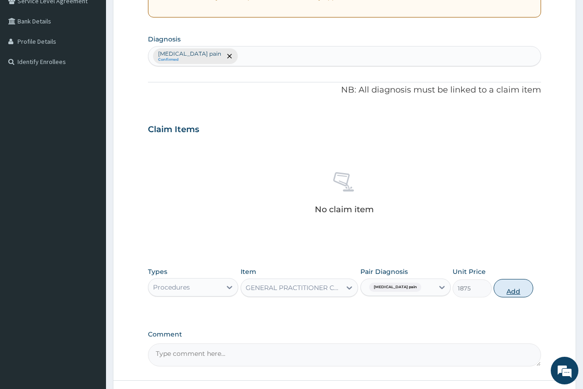
click at [514, 292] on button "Add" at bounding box center [513, 288] width 39 height 18
type input "0"
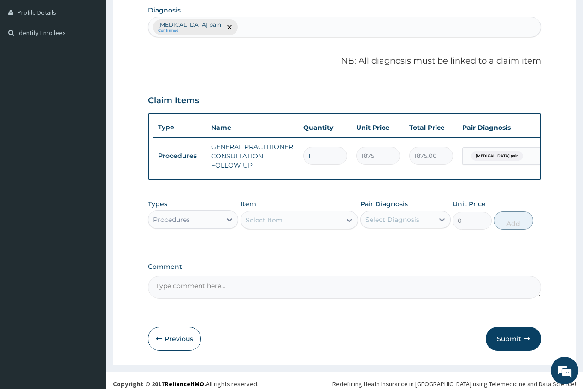
scroll to position [243, 0]
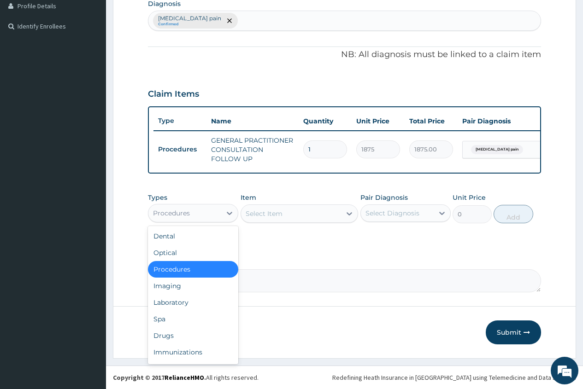
click at [203, 208] on div "Procedures" at bounding box center [184, 213] width 73 height 15
click at [195, 333] on div "Drugs" at bounding box center [193, 336] width 90 height 17
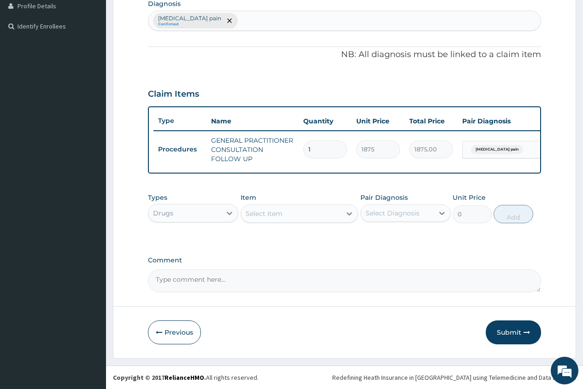
click at [253, 215] on div "Select Item" at bounding box center [264, 213] width 37 height 9
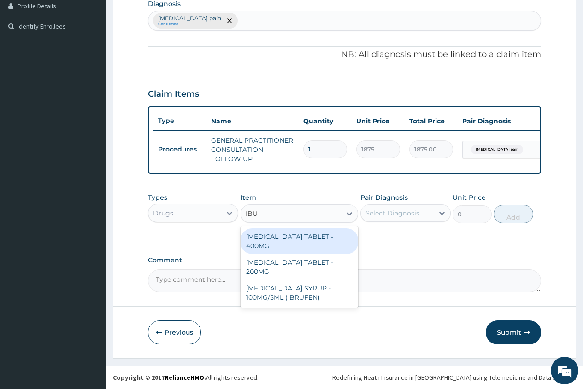
type input "IBUP"
click at [317, 239] on div "IBUPROFEN TABLET - 400MG" at bounding box center [300, 242] width 118 height 26
type input "560"
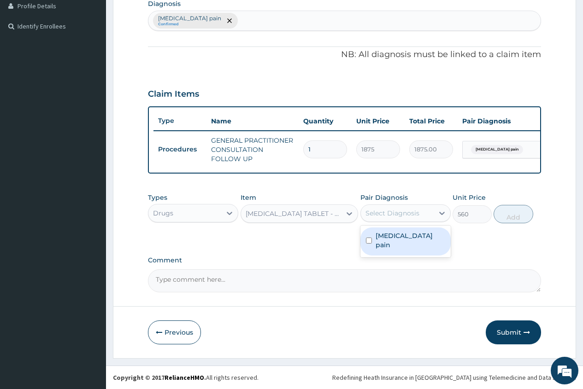
click at [408, 214] on div "Select Diagnosis" at bounding box center [392, 213] width 54 height 9
click at [395, 236] on label "Musculoskeletal pain" at bounding box center [411, 240] width 70 height 18
checkbox input "true"
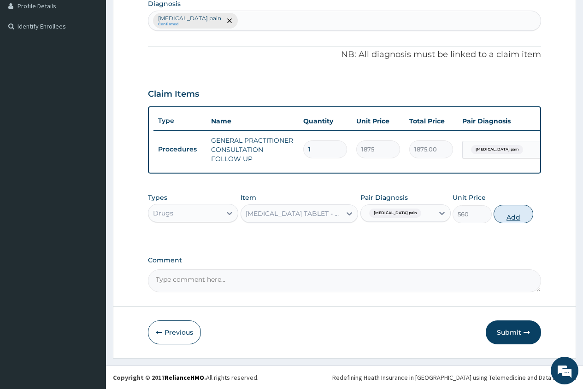
click at [517, 217] on button "Add" at bounding box center [513, 214] width 39 height 18
type input "0"
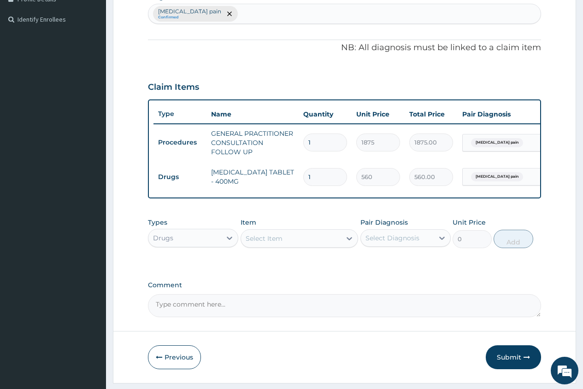
type input "0.00"
type input "6"
type input "3360.00"
type input "6"
click at [247, 243] on div "Select Item" at bounding box center [264, 238] width 37 height 9
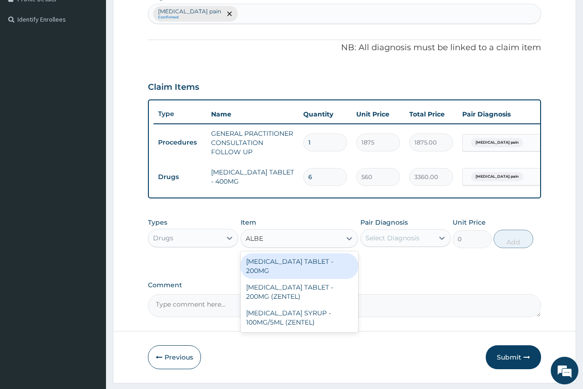
type input "ALBEN"
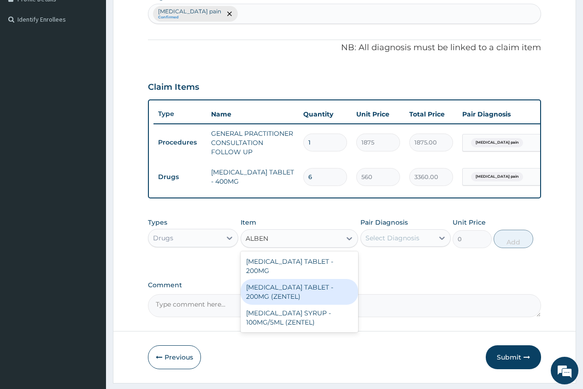
click at [339, 288] on div "ALBENDAZOLE TABLET - 200MG (ZENTEL)" at bounding box center [300, 292] width 118 height 26
type input "560"
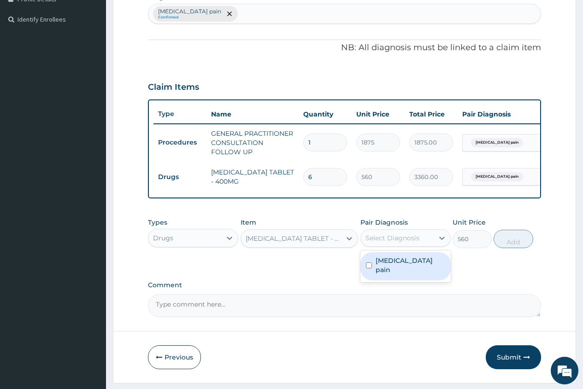
click at [422, 245] on div "Select Diagnosis" at bounding box center [397, 238] width 73 height 15
click at [413, 268] on label "Musculoskeletal pain" at bounding box center [411, 265] width 70 height 18
checkbox input "true"
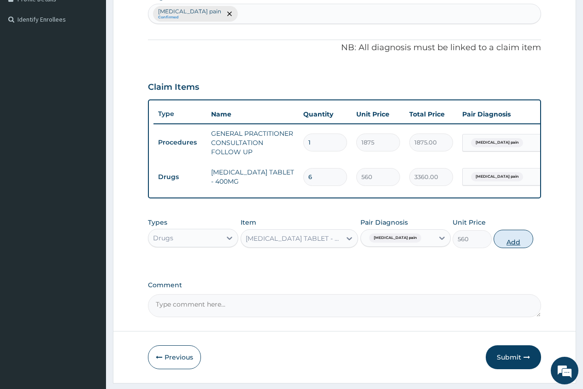
click at [511, 248] on button "Add" at bounding box center [513, 239] width 39 height 18
type input "0"
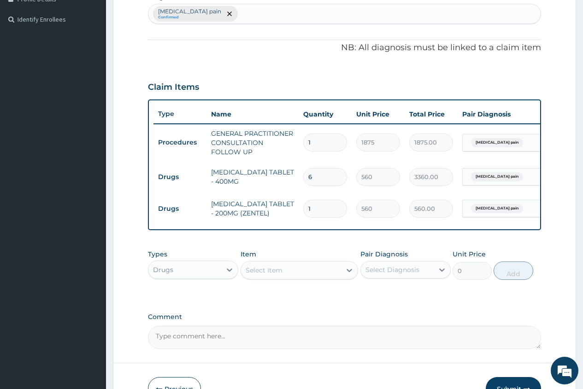
type input "0.00"
type input "2"
type input "1120.00"
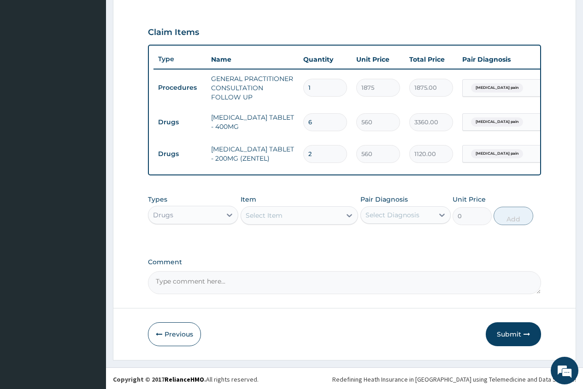
scroll to position [307, 0]
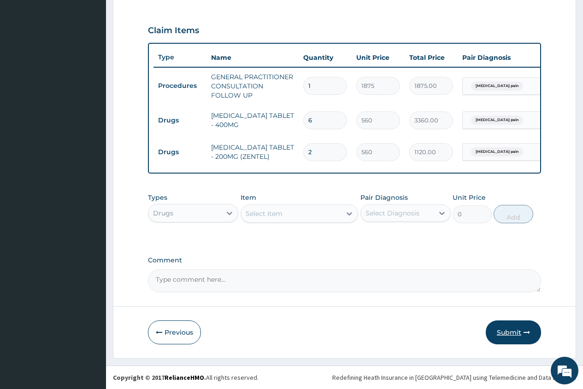
type input "2"
click at [511, 331] on button "Submit" at bounding box center [513, 333] width 55 height 24
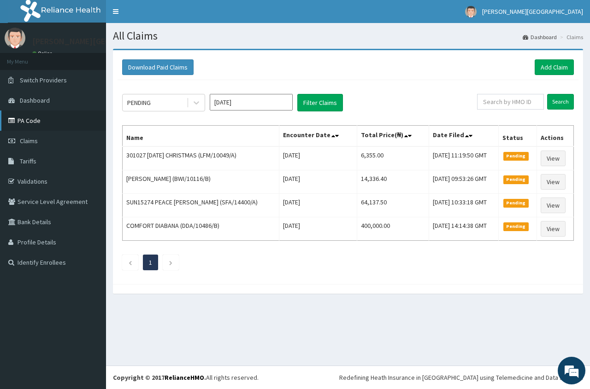
click at [38, 125] on link "PA Code" at bounding box center [53, 121] width 106 height 20
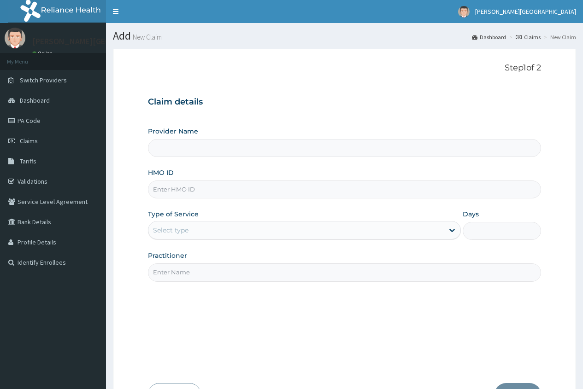
click at [161, 187] on input "HMO ID" at bounding box center [344, 190] width 393 height 18
type input "a"
type input "[PERSON_NAME][GEOGRAPHIC_DATA]"
type input "a"
type input "ANL/10004/D"
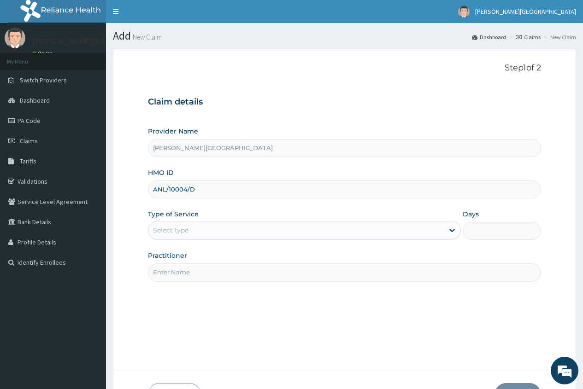
click at [161, 226] on div "Select type" at bounding box center [170, 230] width 35 height 9
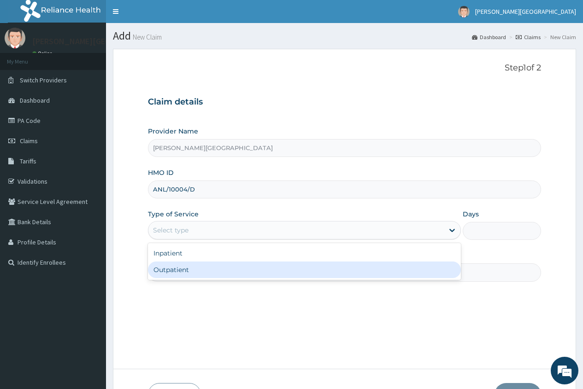
click at [176, 267] on div "Outpatient" at bounding box center [304, 270] width 313 height 17
type input "1"
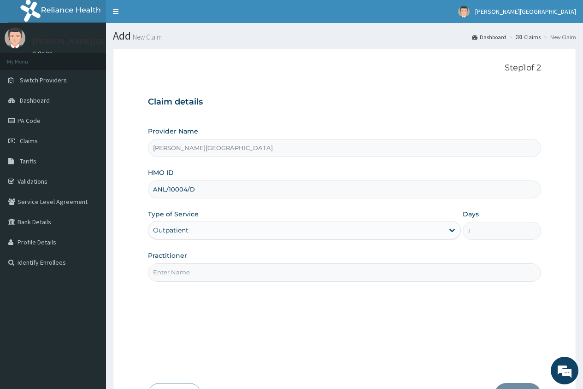
click at [176, 267] on input "Practitioner" at bounding box center [344, 273] width 393 height 18
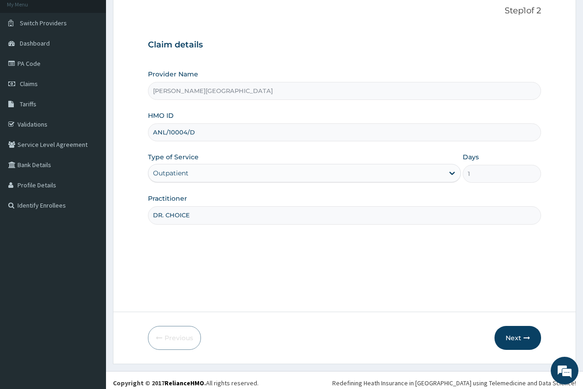
scroll to position [63, 0]
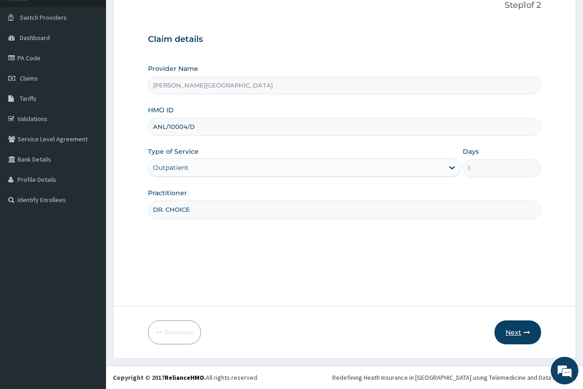
type input "DR. CHOICE"
click at [512, 334] on button "Next" at bounding box center [517, 333] width 47 height 24
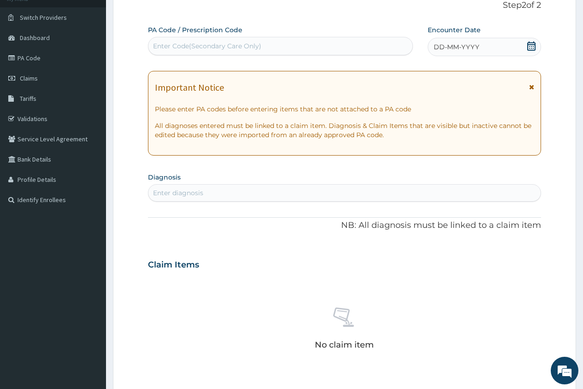
click at [531, 45] on icon at bounding box center [531, 45] width 9 height 9
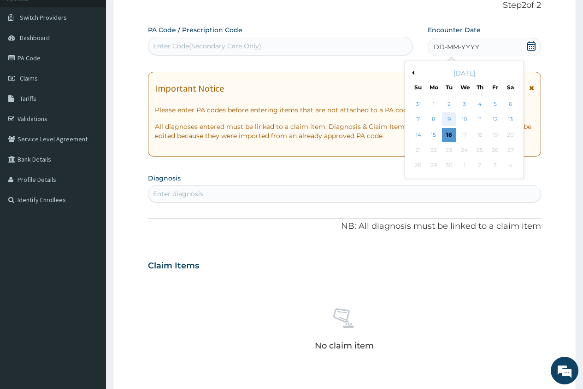
click at [451, 118] on div "9" at bounding box center [449, 120] width 14 height 14
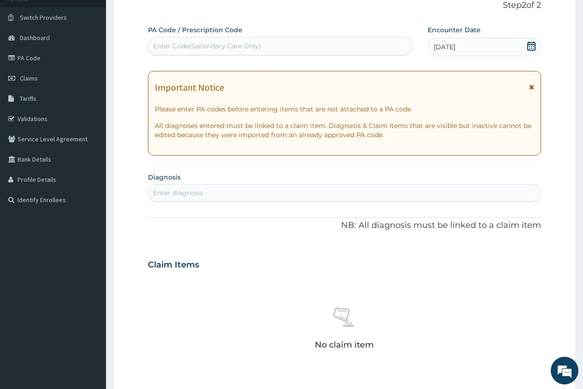
click at [198, 191] on div "Enter diagnosis" at bounding box center [178, 192] width 50 height 9
type input "PLASMOD"
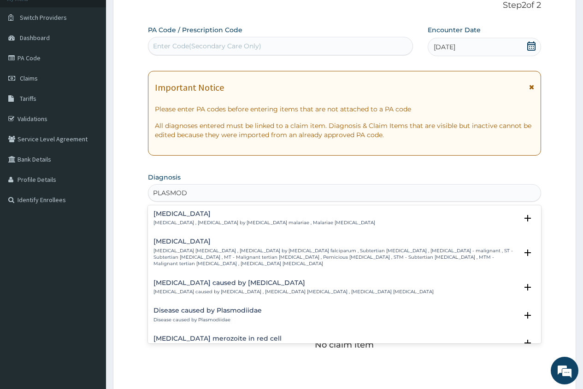
scroll to position [92, 0]
click at [195, 241] on h4 "Falciparum malaria" at bounding box center [335, 240] width 364 height 7
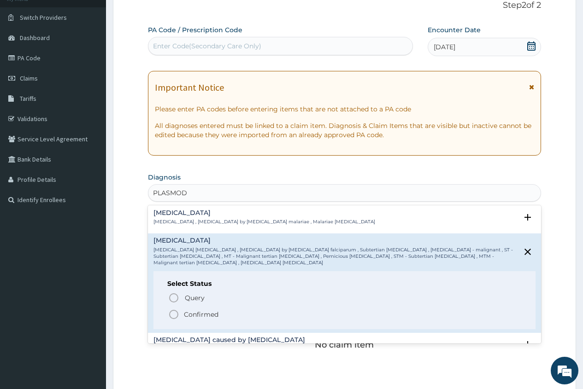
click at [204, 310] on p "Confirmed" at bounding box center [201, 314] width 35 height 9
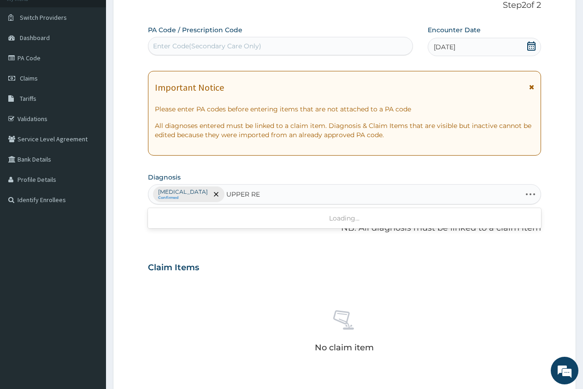
type input "UPPER RES"
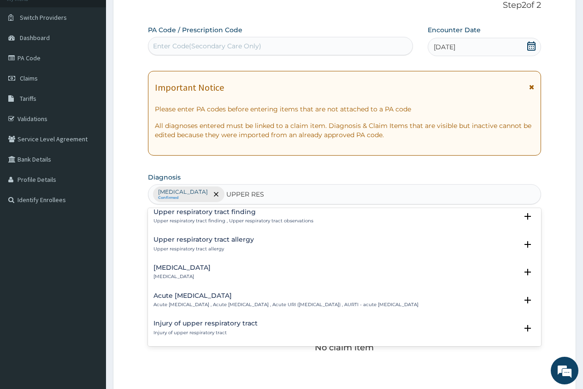
scroll to position [46, 0]
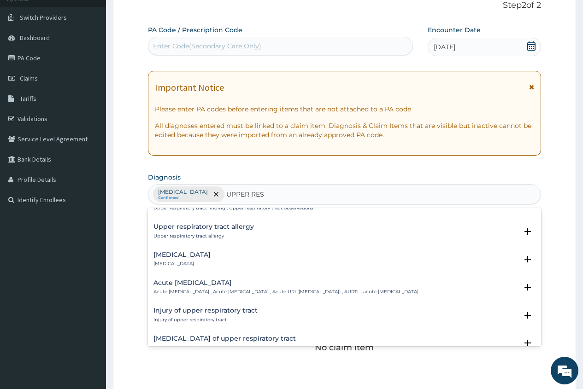
click at [201, 281] on h4 "Acute upper respiratory infection" at bounding box center [285, 283] width 265 height 7
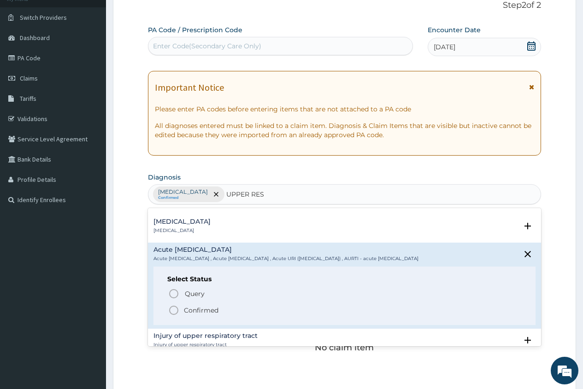
scroll to position [92, 0]
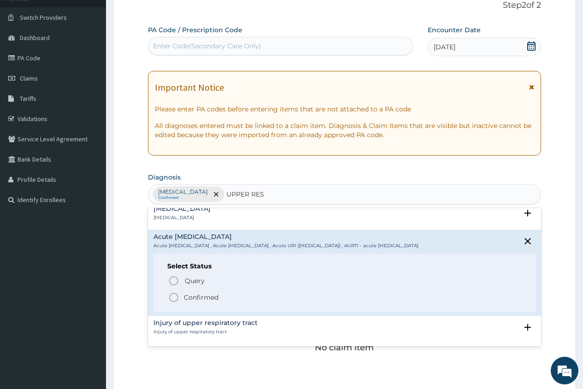
click at [191, 302] on p "Confirmed" at bounding box center [201, 297] width 35 height 9
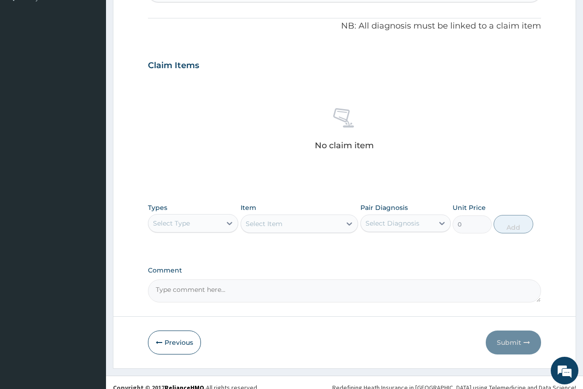
scroll to position [275, 0]
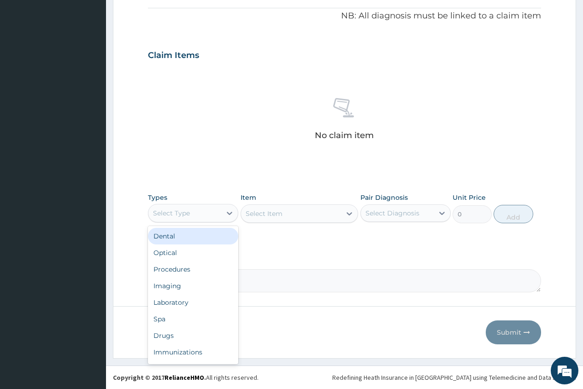
click at [203, 217] on div "Select Type" at bounding box center [184, 213] width 73 height 15
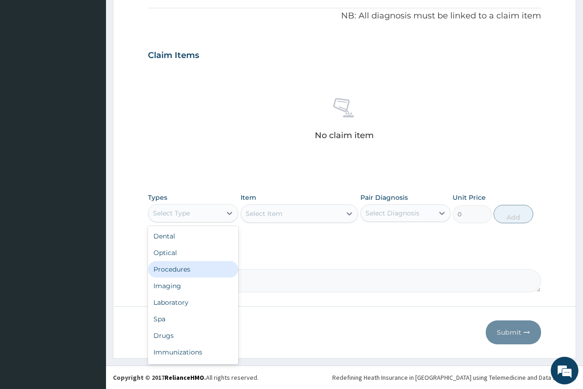
click at [192, 274] on div "Procedures" at bounding box center [193, 269] width 90 height 17
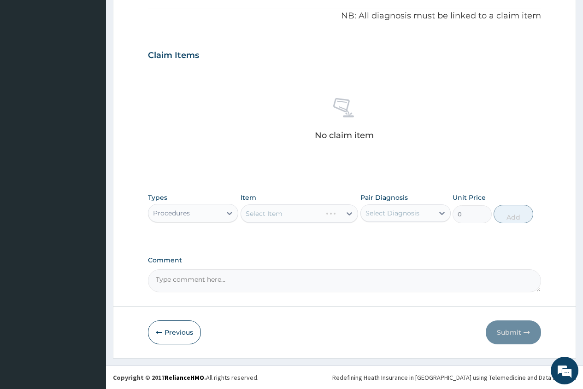
click at [250, 213] on div "Select Item" at bounding box center [300, 214] width 118 height 18
click at [256, 213] on div "Select Item" at bounding box center [300, 214] width 118 height 18
click at [259, 217] on div "Select Item" at bounding box center [264, 213] width 37 height 9
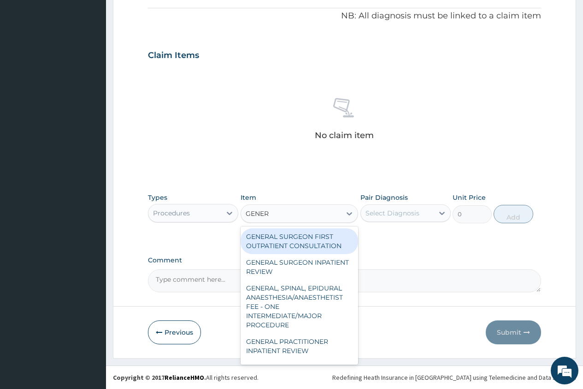
type input "GENERA"
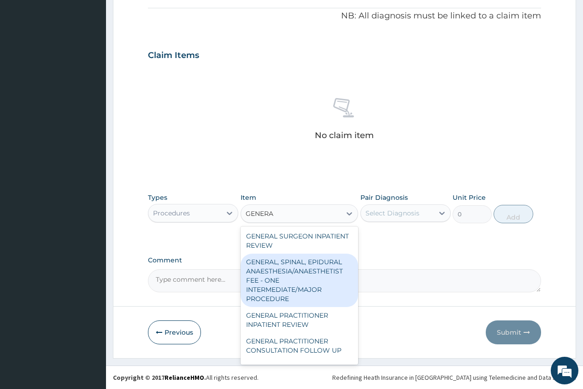
scroll to position [46, 0]
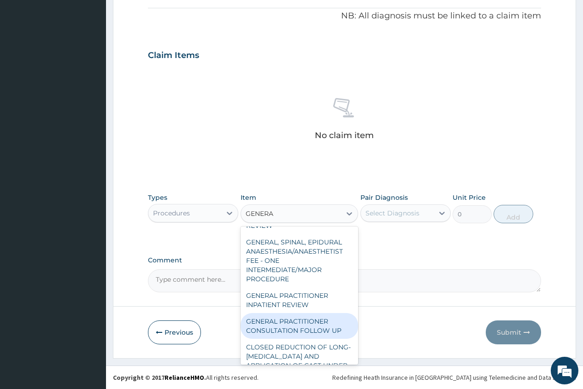
click at [308, 325] on div "GENERAL PRACTITIONER CONSULTATION FOLLOW UP" at bounding box center [300, 326] width 118 height 26
type input "1875"
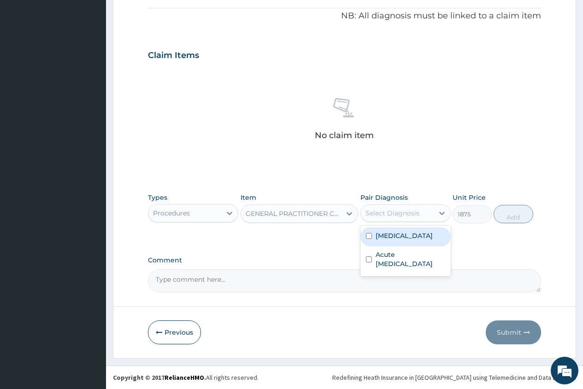
click at [410, 218] on div "Select Diagnosis" at bounding box center [397, 213] width 73 height 15
click at [405, 243] on div "Falciparum malaria" at bounding box center [405, 237] width 90 height 19
checkbox input "true"
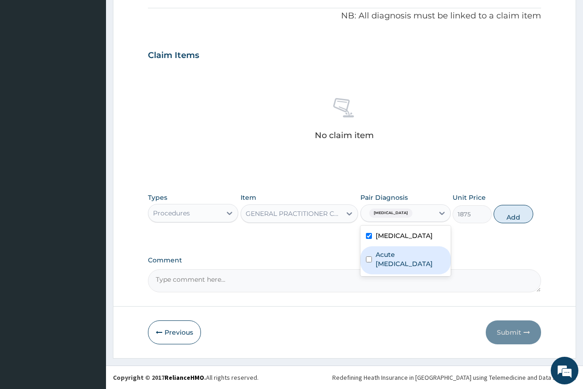
click at [404, 254] on label "Acute upper respiratory infection" at bounding box center [411, 259] width 70 height 18
checkbox input "true"
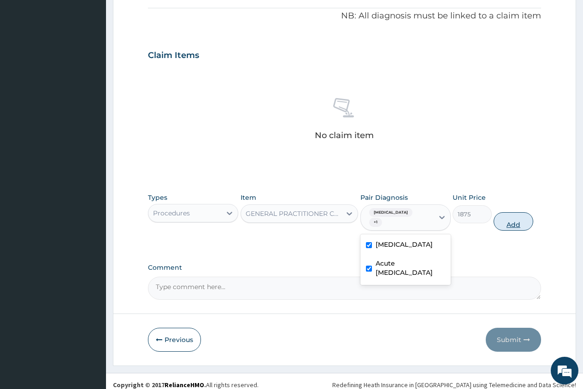
click at [514, 226] on button "Add" at bounding box center [513, 221] width 39 height 18
type input "0"
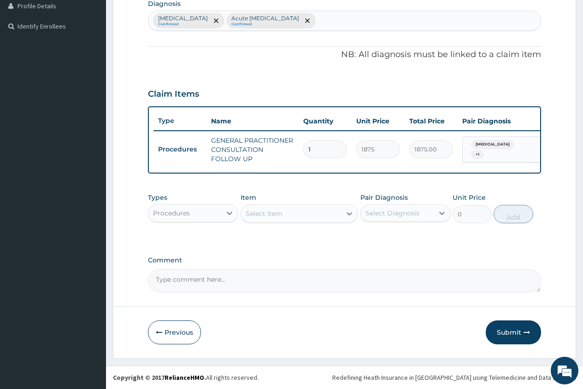
scroll to position [243, 0]
click at [208, 213] on div "Procedures" at bounding box center [184, 213] width 73 height 15
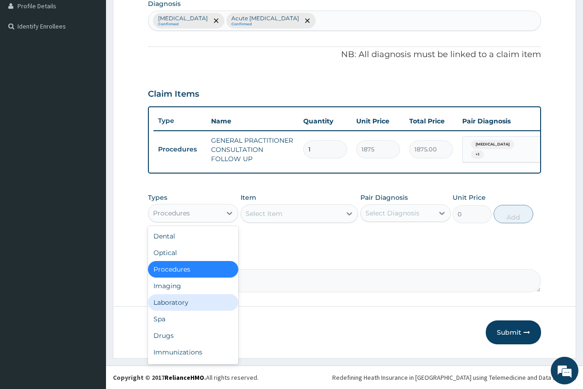
click at [193, 303] on div "Laboratory" at bounding box center [193, 302] width 90 height 17
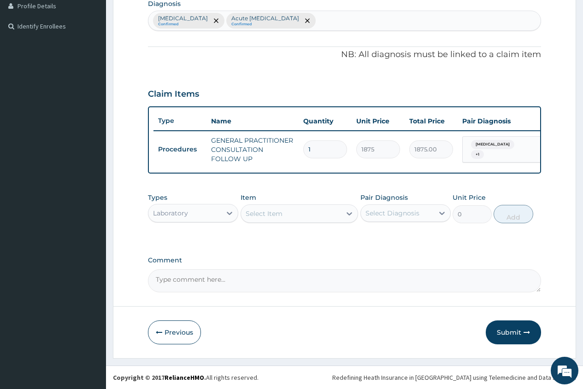
click at [265, 218] on div "Select Item" at bounding box center [264, 213] width 37 height 9
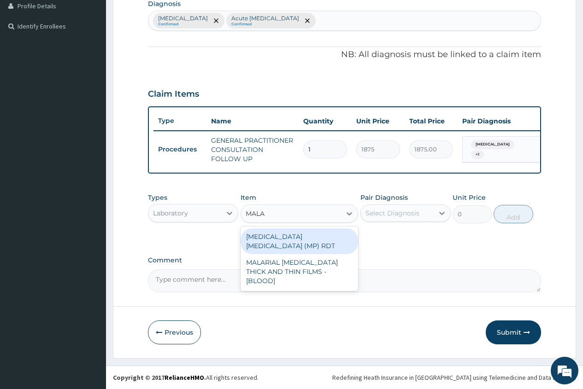
type input "MALAR"
click at [316, 237] on div "MALARIA PARASITE (MP) RDT" at bounding box center [300, 242] width 118 height 26
type input "2000"
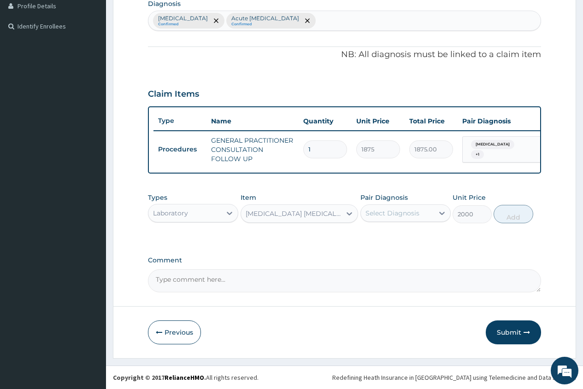
click at [379, 217] on div "Select Diagnosis" at bounding box center [392, 213] width 54 height 9
drag, startPoint x: 409, startPoint y: 236, endPoint x: 424, endPoint y: 233, distance: 15.5
click at [410, 236] on label "Falciparum malaria" at bounding box center [404, 235] width 57 height 9
checkbox input "true"
click at [515, 216] on button "Add" at bounding box center [513, 214] width 39 height 18
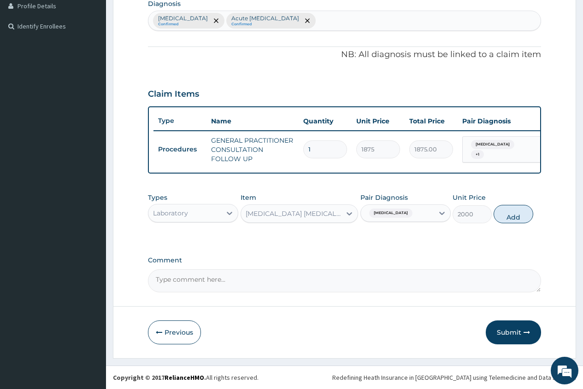
type input "0"
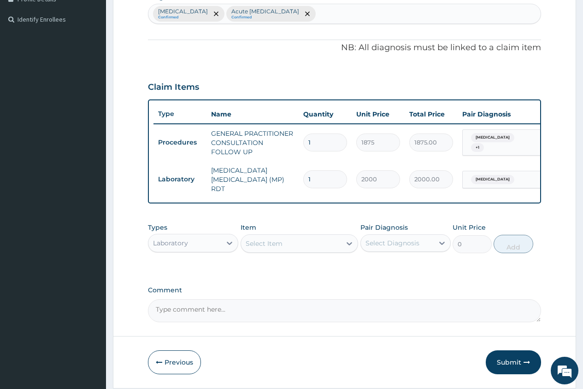
click at [195, 243] on div "Laboratory" at bounding box center [184, 243] width 73 height 15
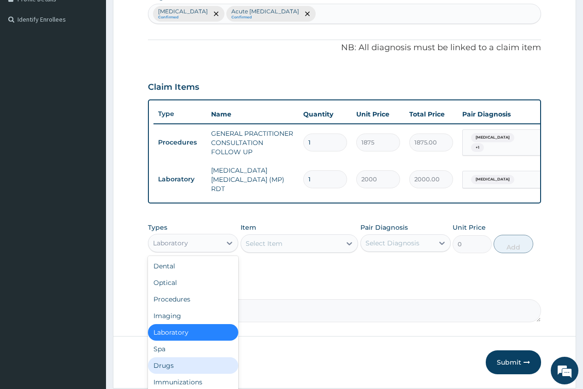
click at [185, 370] on div "Drugs" at bounding box center [193, 366] width 90 height 17
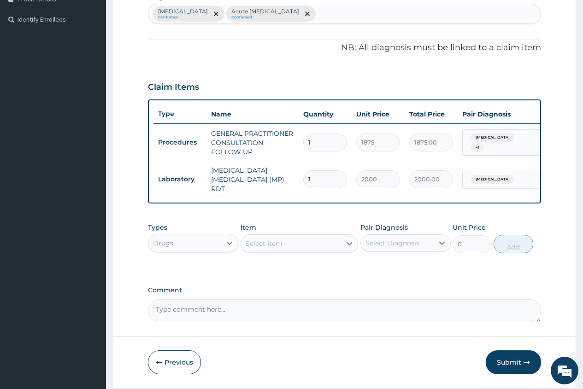
click at [251, 247] on div "Select Item" at bounding box center [264, 243] width 37 height 9
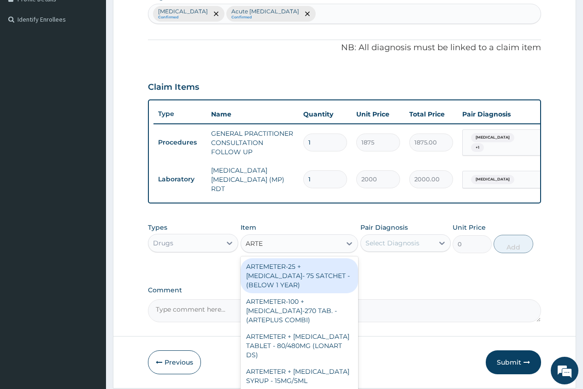
type input "ARTEM"
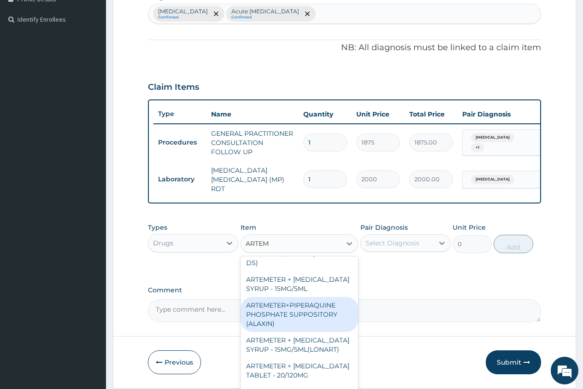
scroll to position [138, 0]
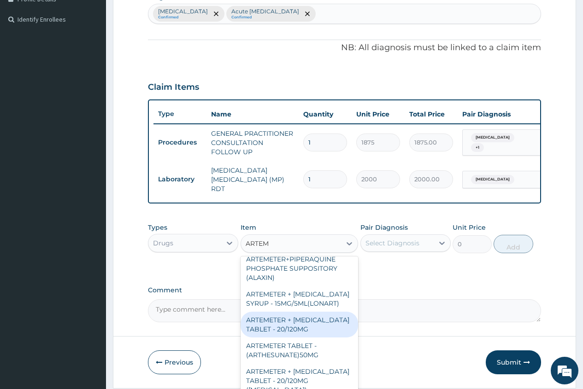
click at [314, 338] on div "ARTEMETER + LUMEFANTRINE TABLET - 20/120MG" at bounding box center [300, 325] width 118 height 26
type input "196"
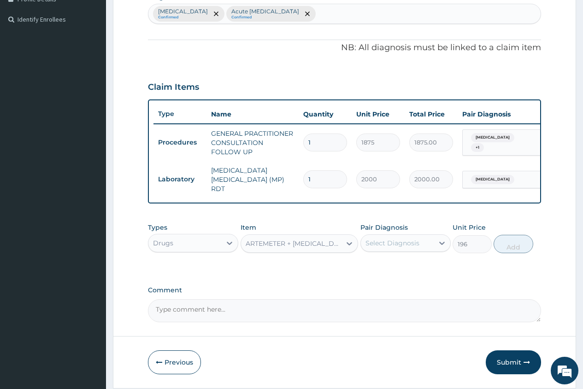
click at [387, 246] on div "Select Diagnosis" at bounding box center [392, 243] width 54 height 9
click at [401, 271] on label "Falciparum malaria" at bounding box center [404, 265] width 57 height 9
checkbox input "true"
click at [512, 249] on button "Add" at bounding box center [513, 244] width 39 height 18
type input "0"
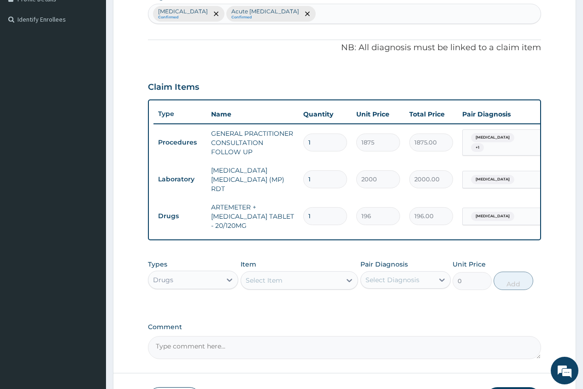
type input "12"
type input "2352.00"
type input "12"
click at [246, 283] on div "Select Item" at bounding box center [291, 280] width 100 height 15
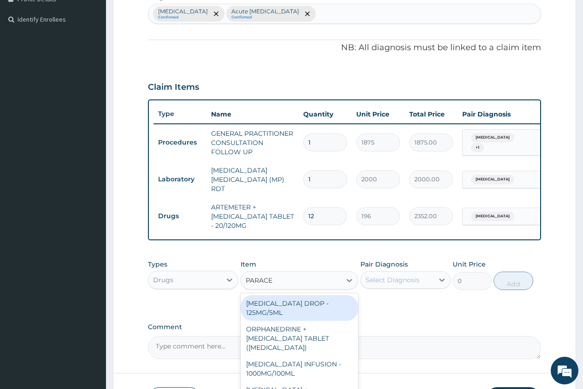
type input "PARACET"
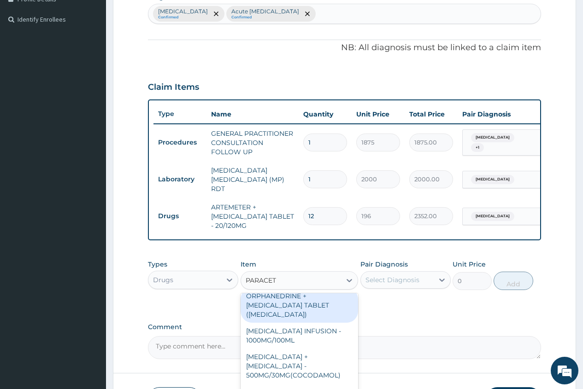
scroll to position [46, 0]
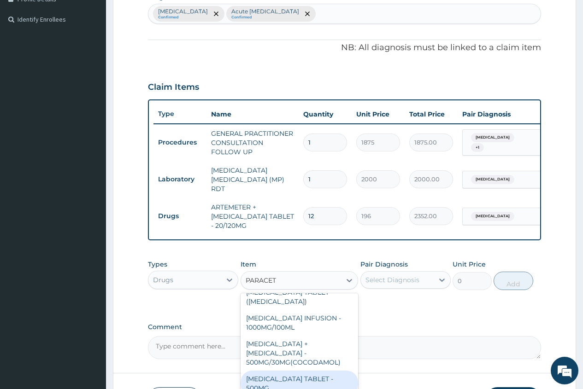
click at [319, 372] on div "PARACETAMOL TABLET - 500MG" at bounding box center [300, 384] width 118 height 26
type input "33.599999999999994"
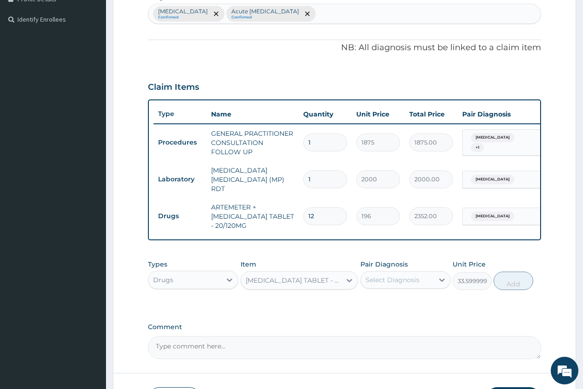
click at [372, 284] on div "Select Diagnosis" at bounding box center [392, 280] width 54 height 9
click at [388, 304] on label "Falciparum malaria" at bounding box center [404, 302] width 57 height 9
checkbox input "true"
click at [511, 283] on button "Add" at bounding box center [513, 281] width 39 height 18
type input "0"
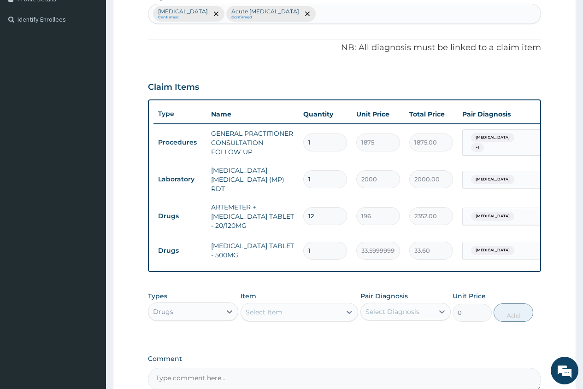
type input "18"
type input "604.80"
type input "18"
click at [254, 315] on div "Select Item" at bounding box center [264, 312] width 37 height 9
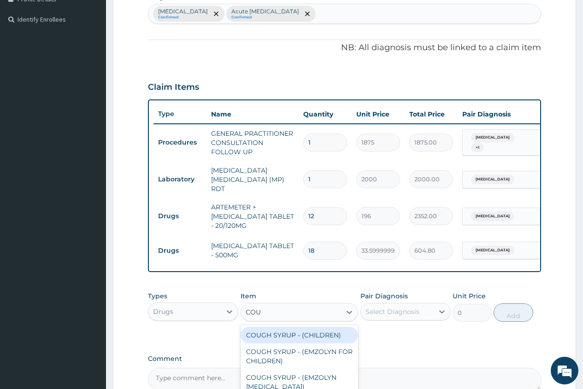
type input "COUG"
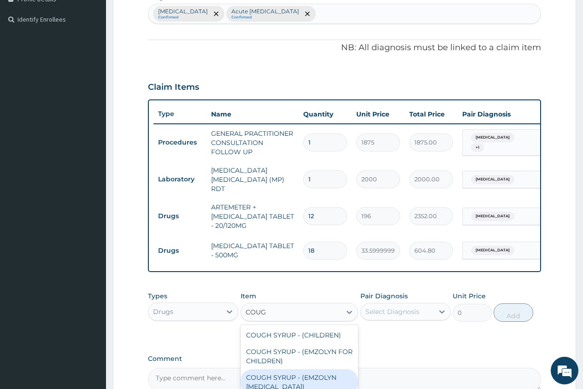
click at [326, 377] on div "COUGH SYRUP - (EMZOLYN EXPECTORANT)" at bounding box center [300, 383] width 118 height 26
type input "1120"
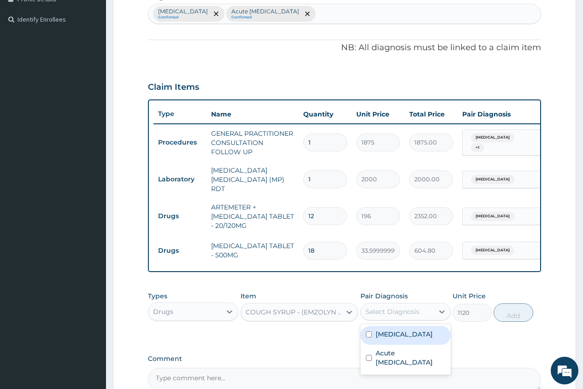
click at [413, 315] on div "Select Diagnosis" at bounding box center [392, 311] width 54 height 9
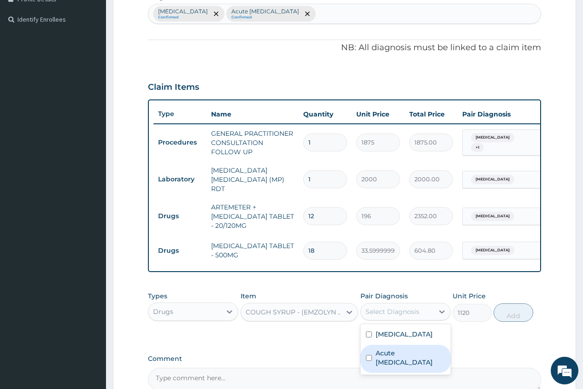
click at [405, 363] on label "Acute upper respiratory infection" at bounding box center [411, 358] width 70 height 18
checkbox input "true"
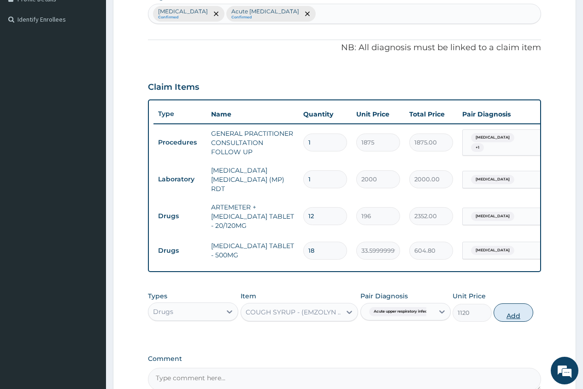
click at [511, 320] on button "Add" at bounding box center [513, 313] width 39 height 18
type input "0"
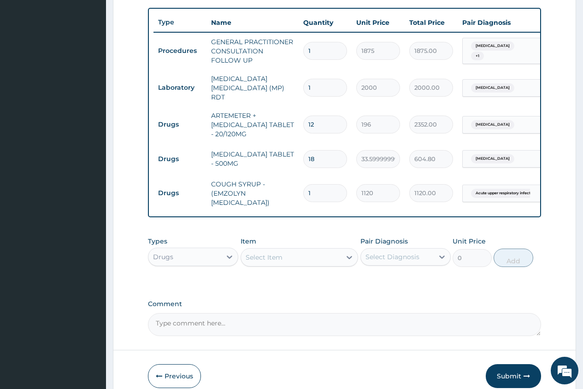
scroll to position [335, 0]
click at [509, 377] on button "Submit" at bounding box center [513, 376] width 55 height 24
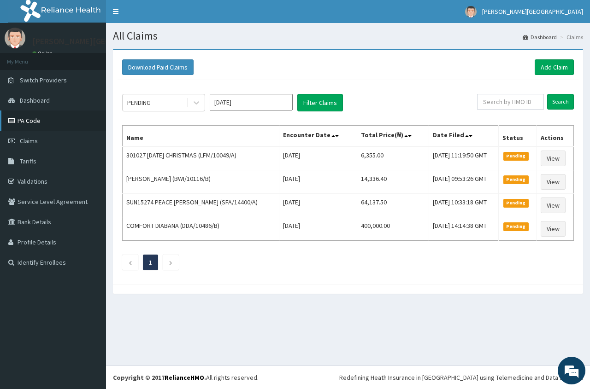
click at [25, 120] on link "PA Code" at bounding box center [53, 121] width 106 height 20
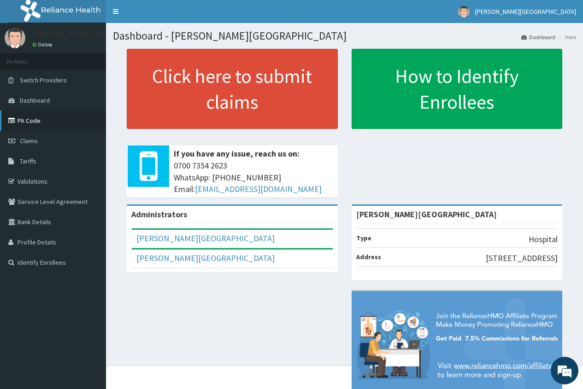
click at [58, 123] on link "PA Code" at bounding box center [53, 121] width 106 height 20
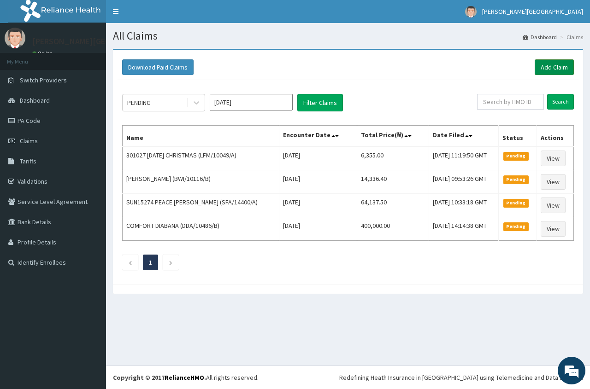
click at [554, 66] on link "Add Claim" at bounding box center [554, 67] width 39 height 16
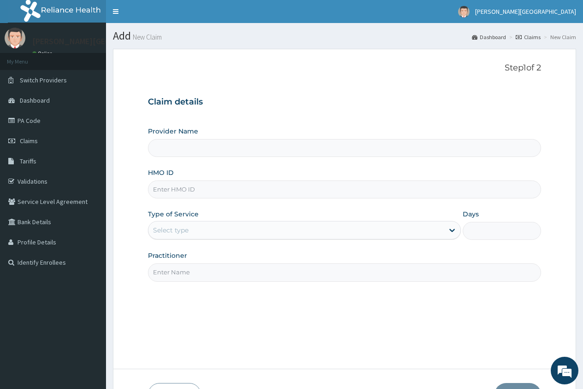
type input "[PERSON_NAME][GEOGRAPHIC_DATA]"
click at [171, 183] on input "HMO ID" at bounding box center [344, 190] width 393 height 18
paste input "RET/32906/A"
type input "RET/32906/A"
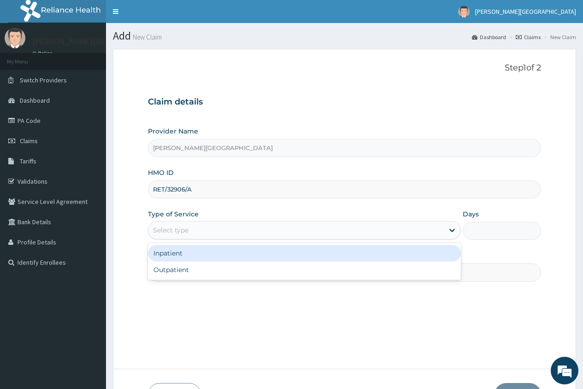
click at [165, 231] on div "Select type" at bounding box center [170, 230] width 35 height 9
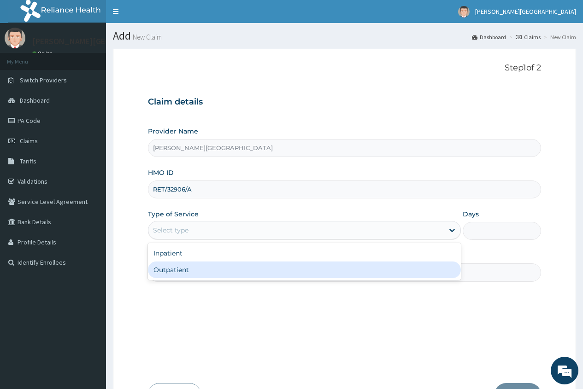
click at [190, 268] on div "Outpatient" at bounding box center [304, 270] width 313 height 17
type input "1"
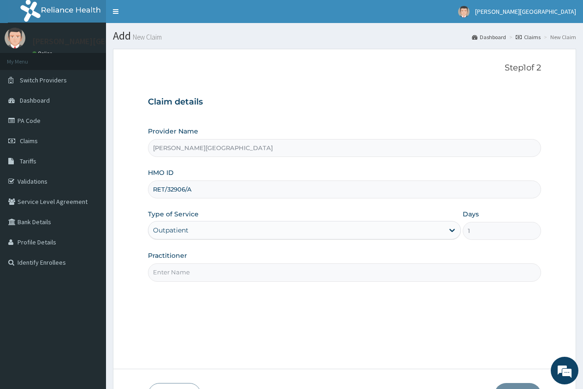
click at [176, 269] on input "Practitioner" at bounding box center [344, 273] width 393 height 18
type input "DR. [PERSON_NAME]"
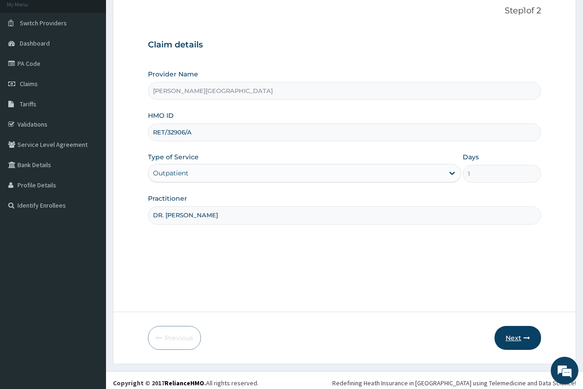
scroll to position [63, 0]
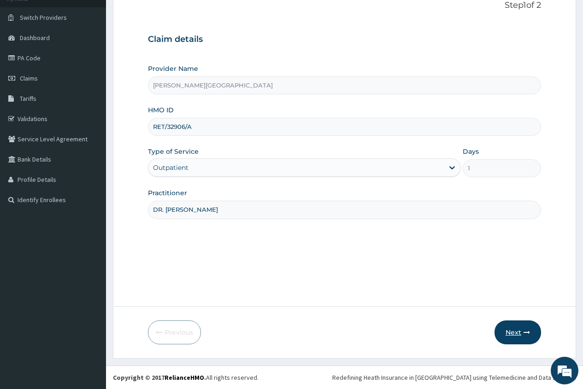
click at [516, 332] on button "Next" at bounding box center [517, 333] width 47 height 24
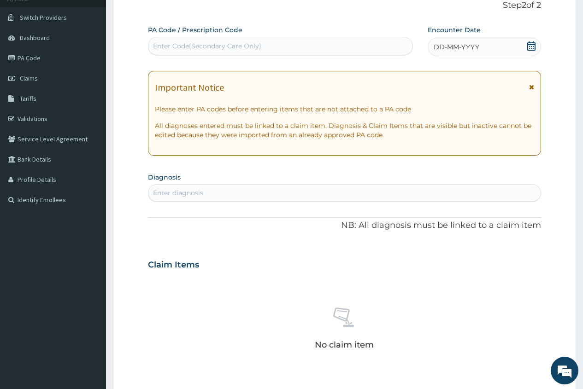
click at [158, 48] on div "Enter Code(Secondary Care Only)" at bounding box center [207, 45] width 108 height 9
paste input "PA/FDFACA"
type input "PA/FDFACA"
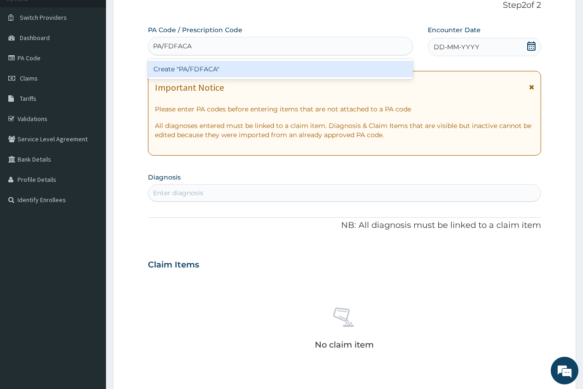
click at [195, 70] on div "Create "PA/FDFACA"" at bounding box center [280, 69] width 265 height 17
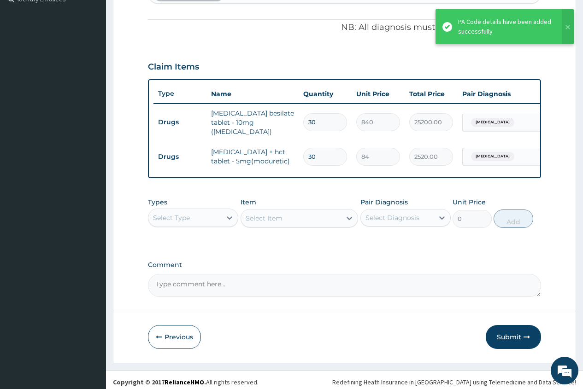
scroll to position [270, 0]
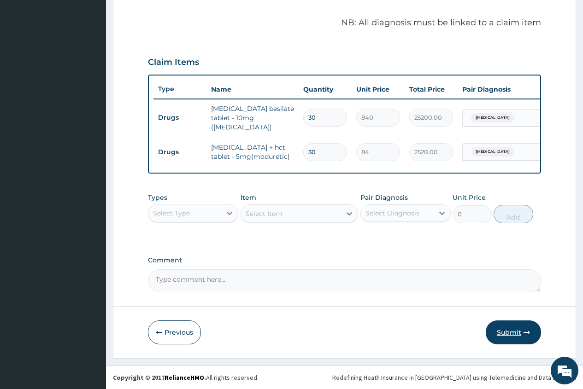
click at [511, 331] on button "Submit" at bounding box center [513, 333] width 55 height 24
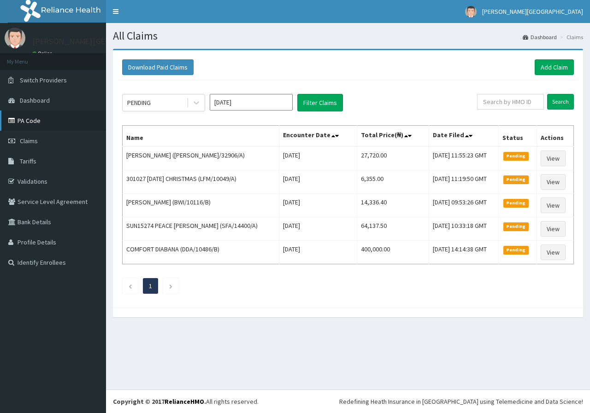
click at [48, 125] on link "PA Code" at bounding box center [53, 121] width 106 height 20
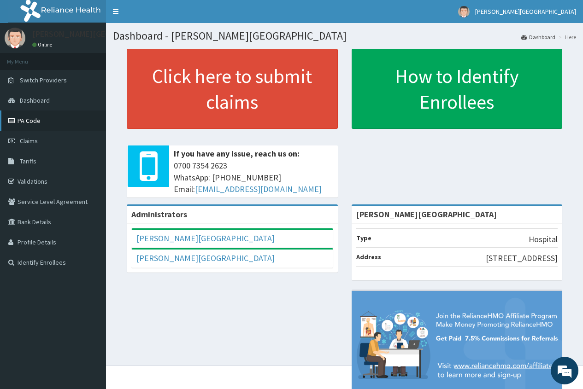
click at [31, 121] on link "PA Code" at bounding box center [53, 121] width 106 height 20
